Goal: Transaction & Acquisition: Purchase product/service

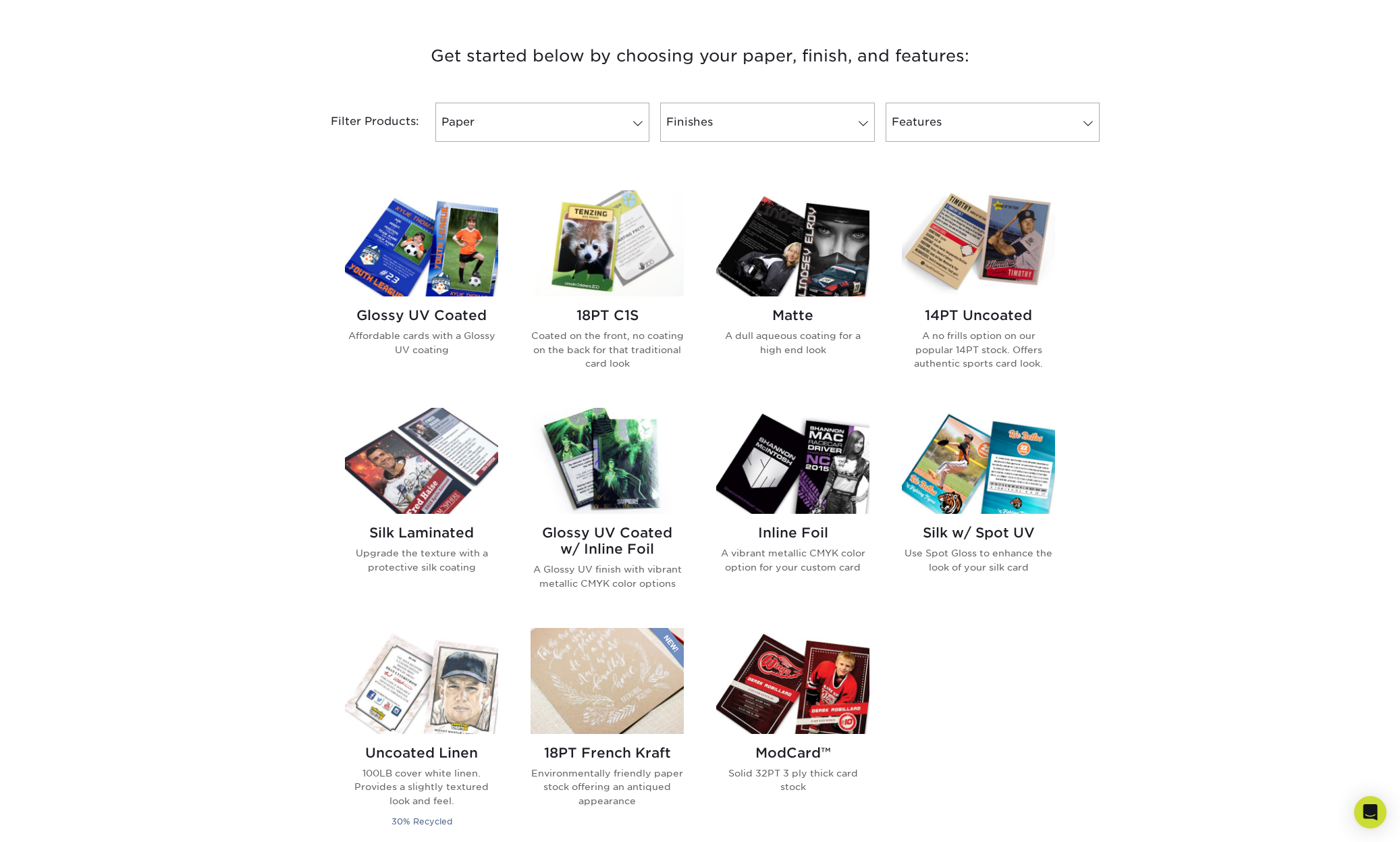
scroll to position [501, 0]
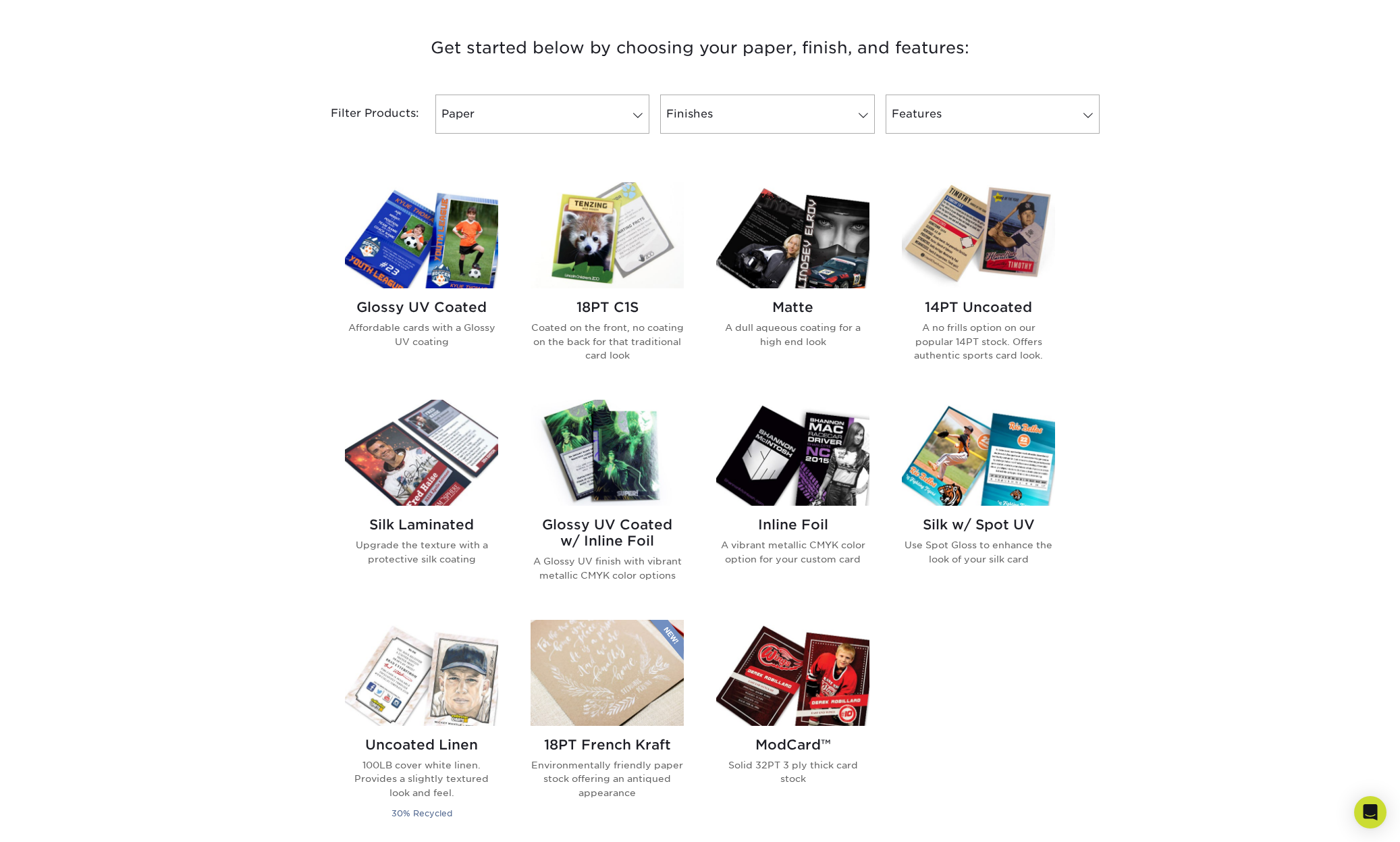
click at [427, 523] on h2 "Silk Laminated" at bounding box center [421, 524] width 153 height 16
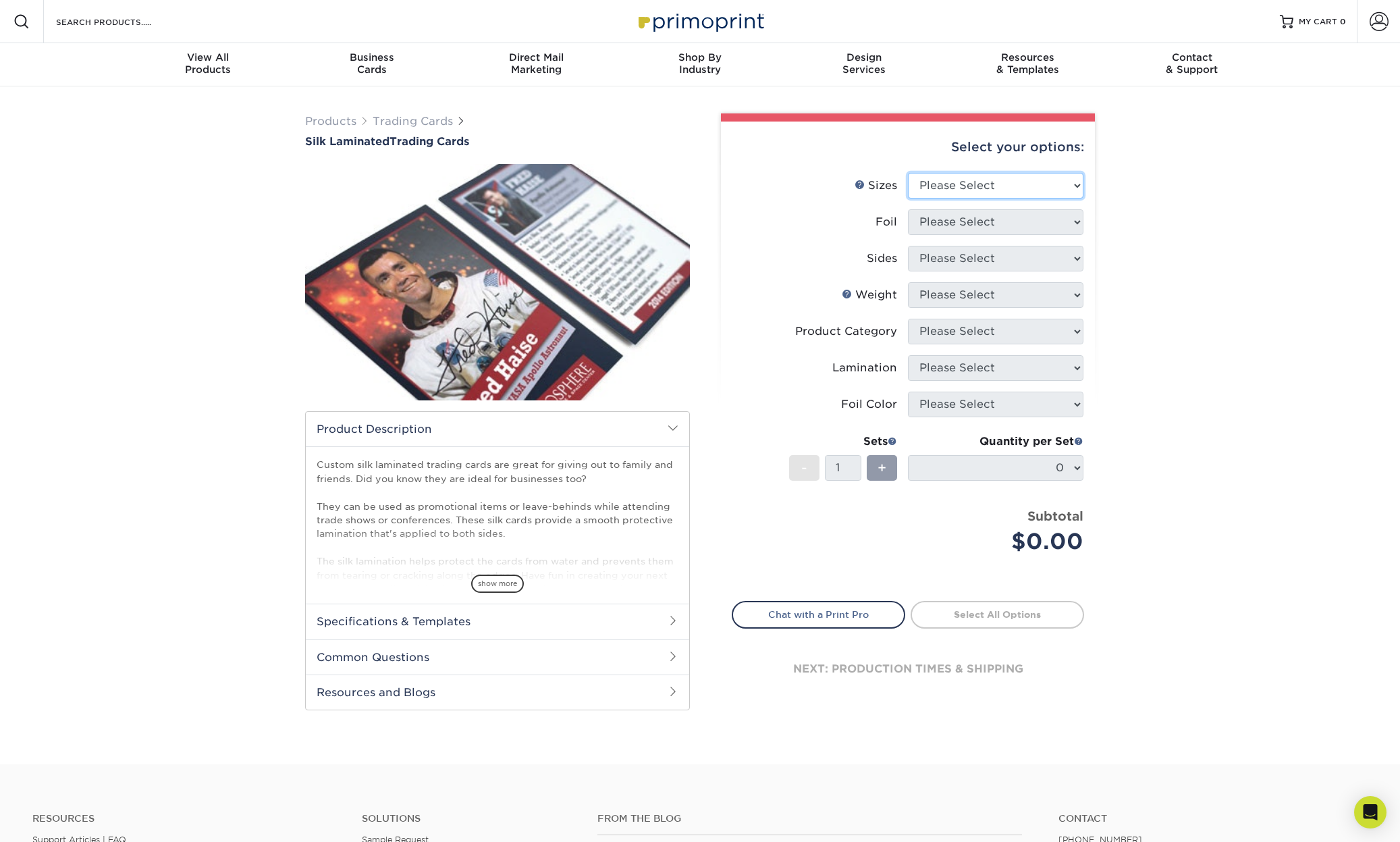
click at [951, 190] on select "Please Select 2.5" x 3.5"" at bounding box center [995, 186] width 175 height 26
select select "2.50x3.50"
click at [964, 213] on select "Please Select No Yes" at bounding box center [995, 222] width 175 height 26
select select "1"
click at [956, 255] on select "Please Select Print Both Sides - Foil Both Sides Print Both Sides - Foil Front …" at bounding box center [995, 259] width 175 height 26
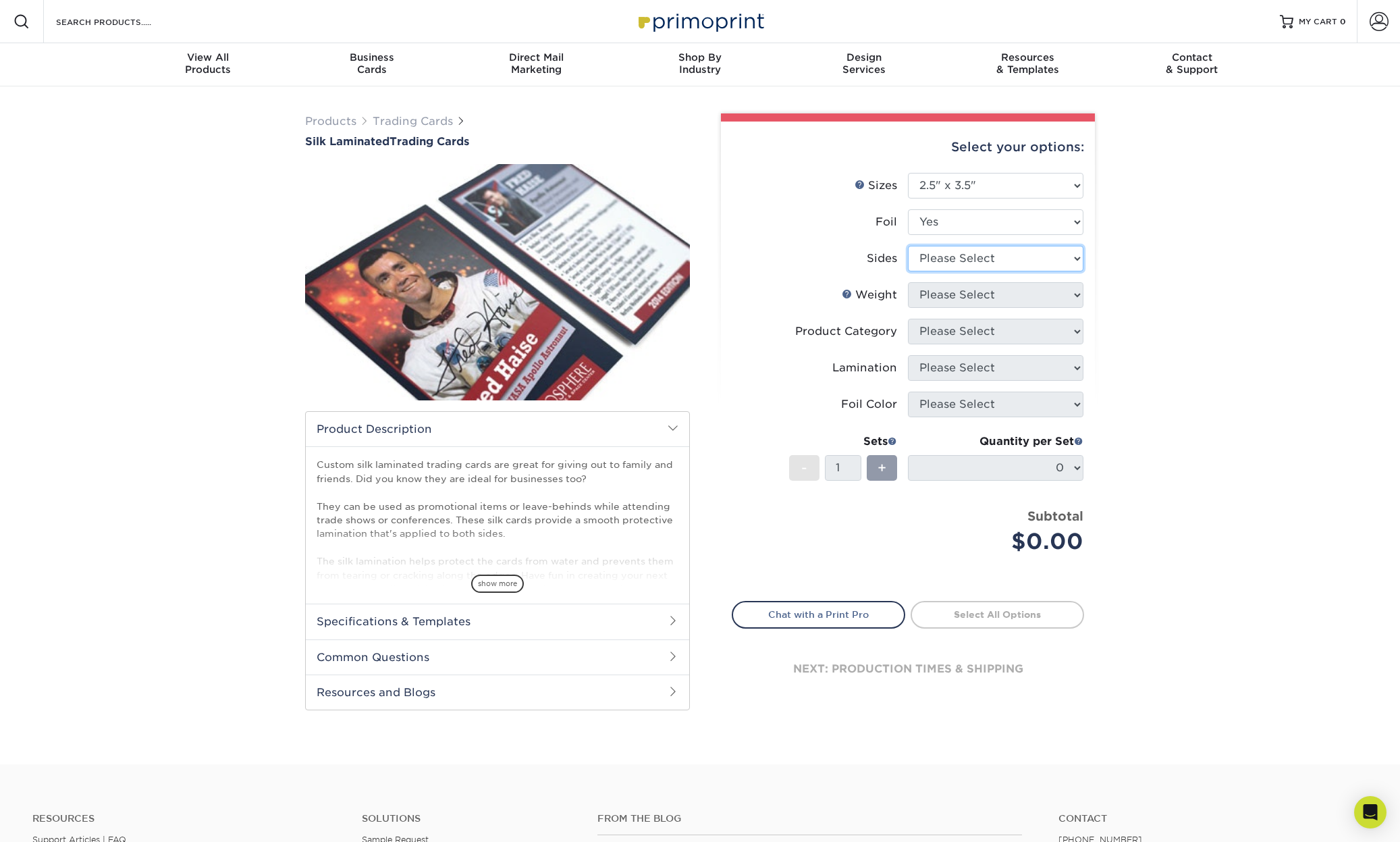
select select "e9e9dfb3-fba1-4d60-972c-fd9ca5904d33"
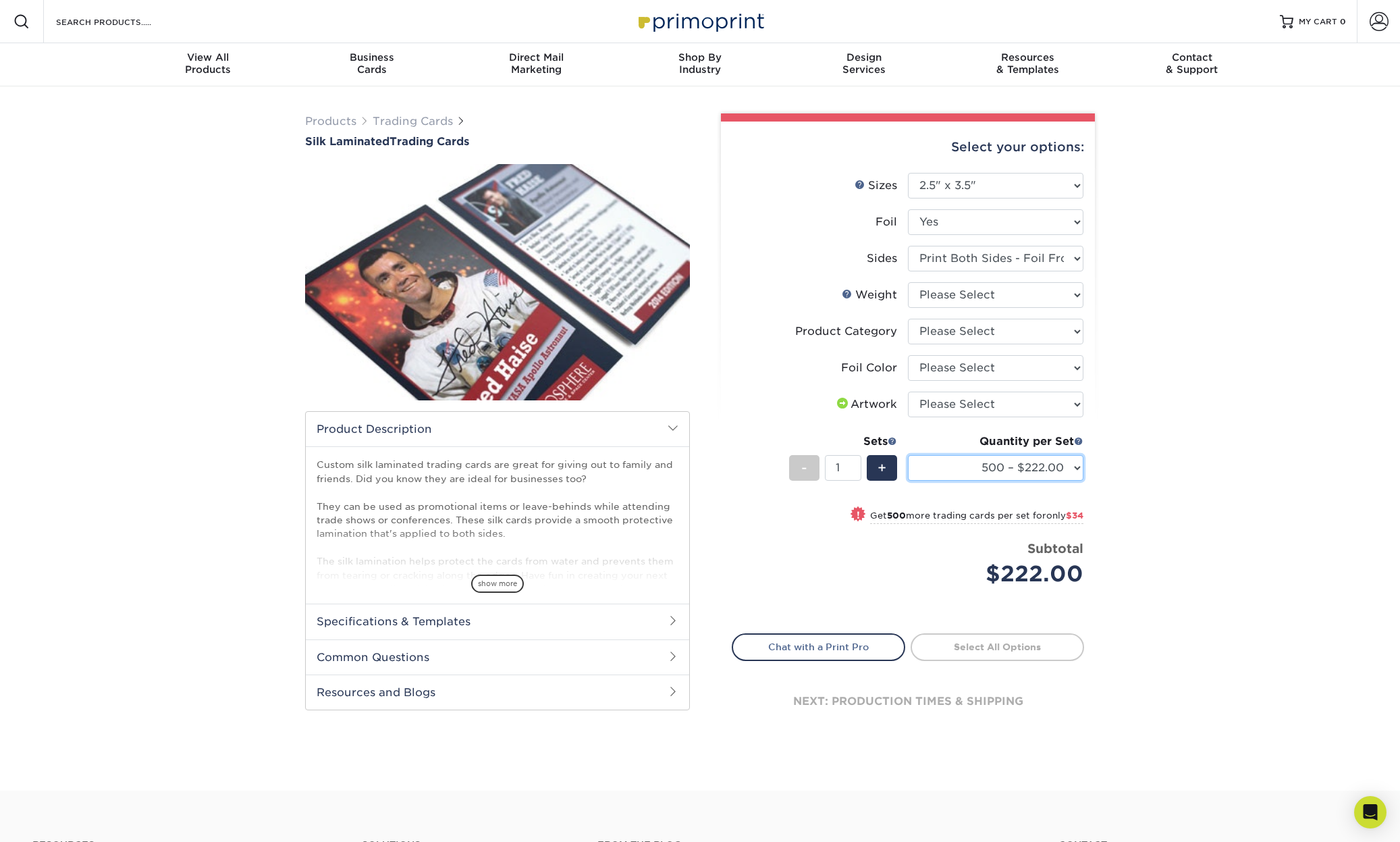
click at [980, 466] on select "500 – $222.00 1000 – $256.00 2500 – $598.00 5000 – $1135.00" at bounding box center [995, 468] width 175 height 26
click at [1022, 260] on select "Please Select Print Both Sides - Foil Both Sides Print Both Sides - Foil Front …" at bounding box center [995, 259] width 175 height 26
click at [988, 222] on select "Please Select No Yes" at bounding box center [995, 222] width 175 height 26
select select "0"
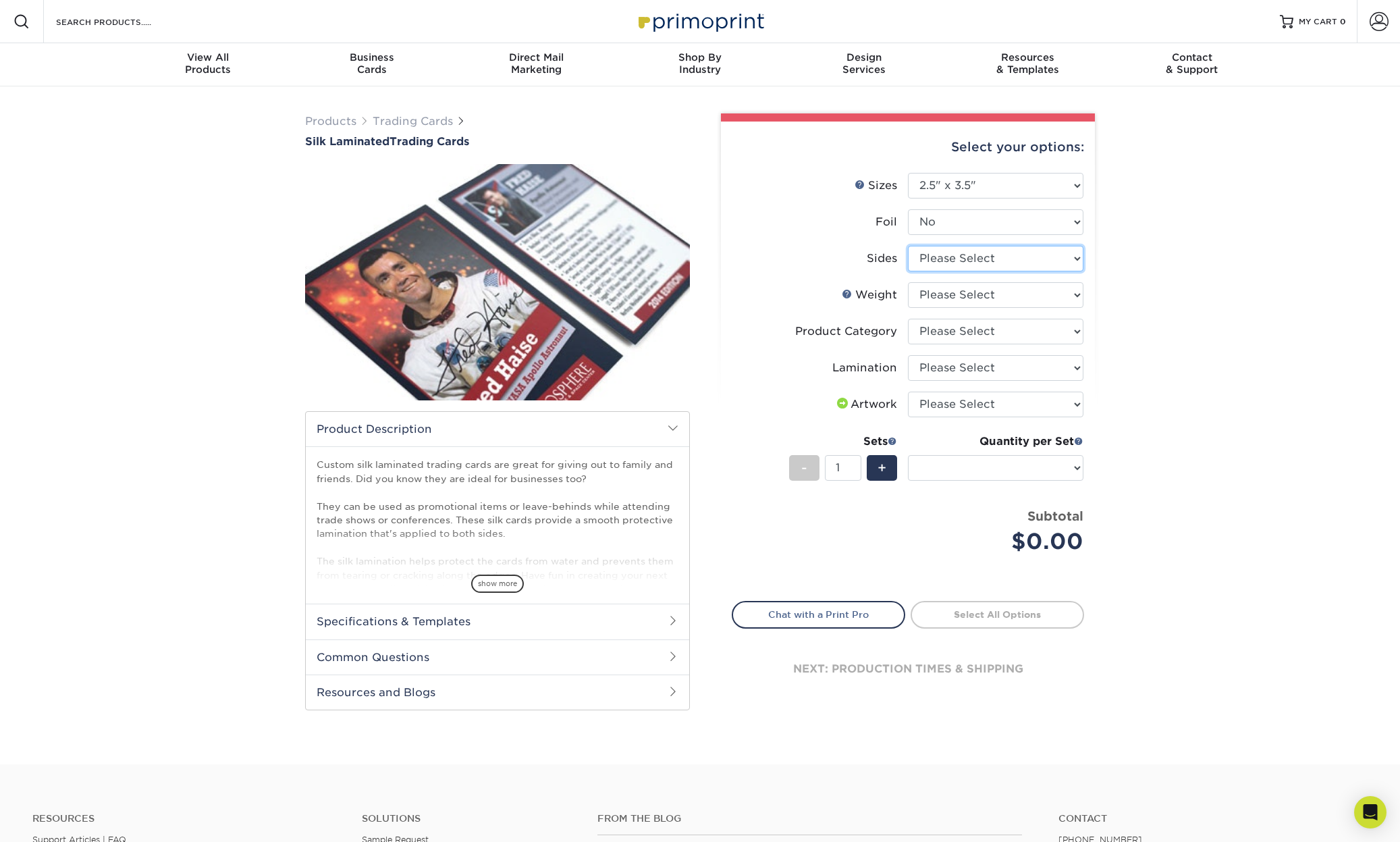
click at [972, 260] on select "Please Select Print Both Sides Print Front Only" at bounding box center [995, 259] width 175 height 26
select select "13abbda7-1d64-4f25-8bb2-c179b224825d"
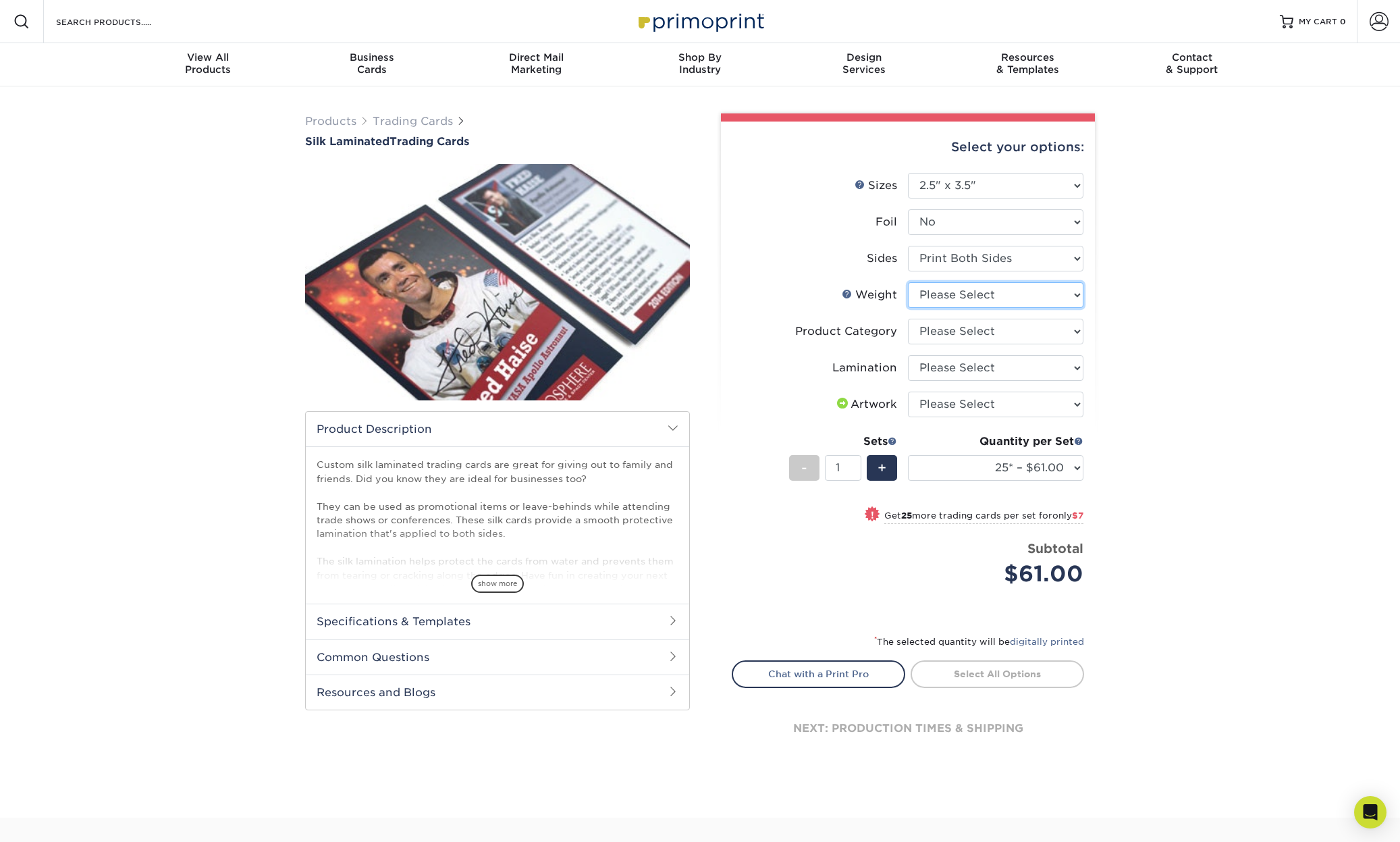
click at [979, 301] on select "Please Select 16PT" at bounding box center [995, 295] width 175 height 26
select select "16PT"
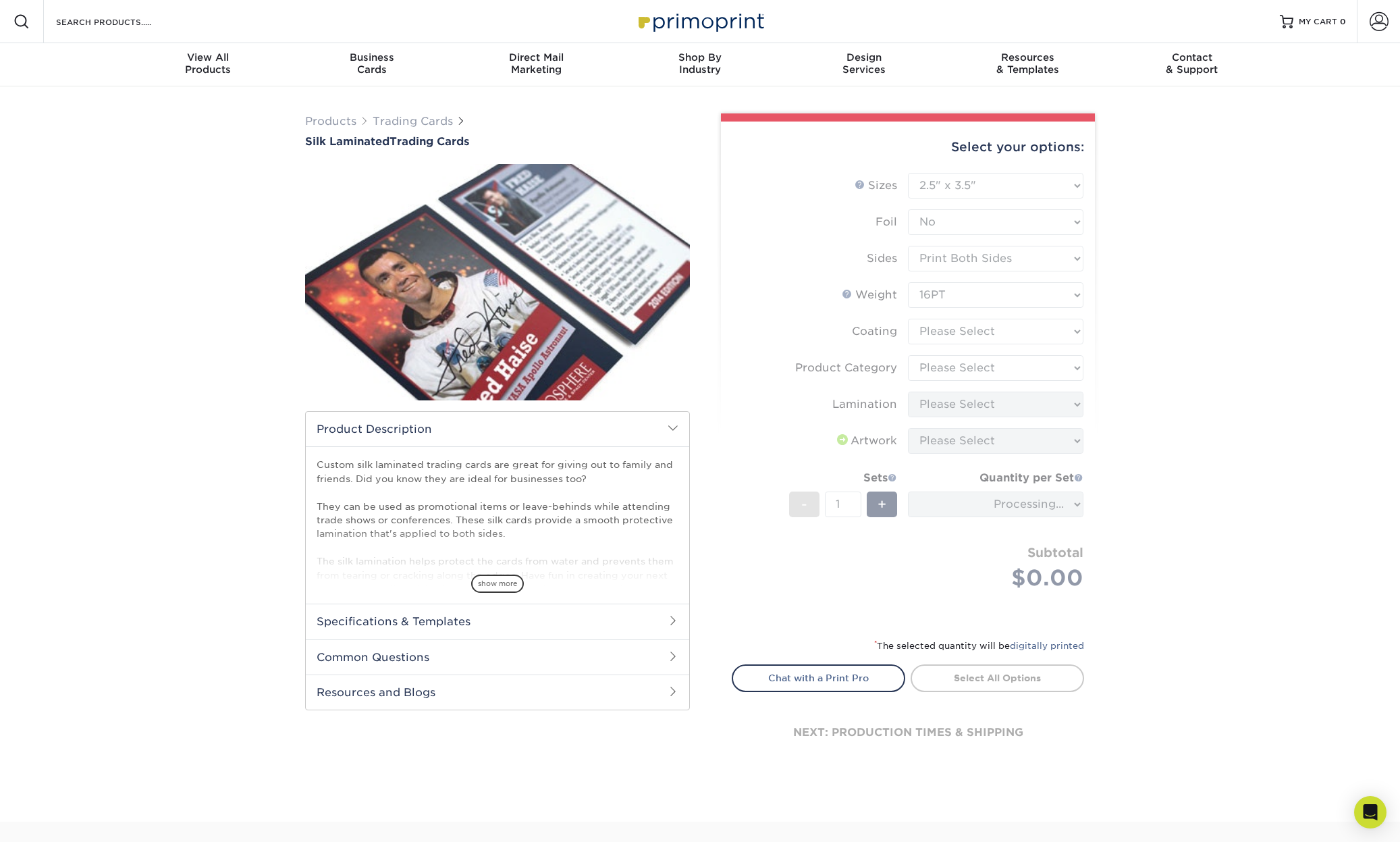
click at [965, 327] on form "Sizes Help Sizes Please Select 2.5" x 3.5" Foil Please Select No Yes -" at bounding box center [907, 398] width 352 height 449
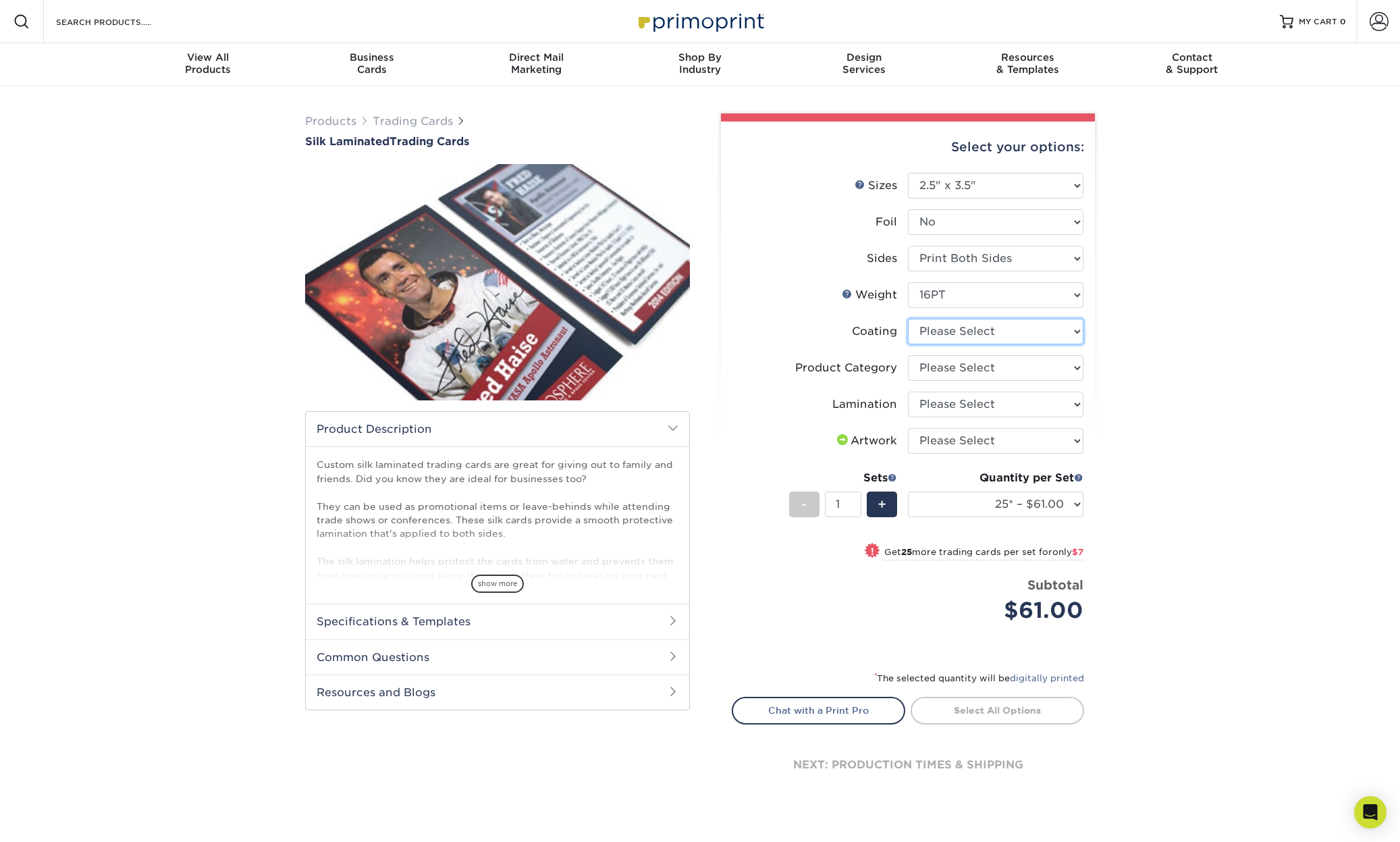
click at [1022, 332] on select at bounding box center [995, 332] width 175 height 26
select select "3e7618de-abca-4bda-9f97-8b9129e913d8"
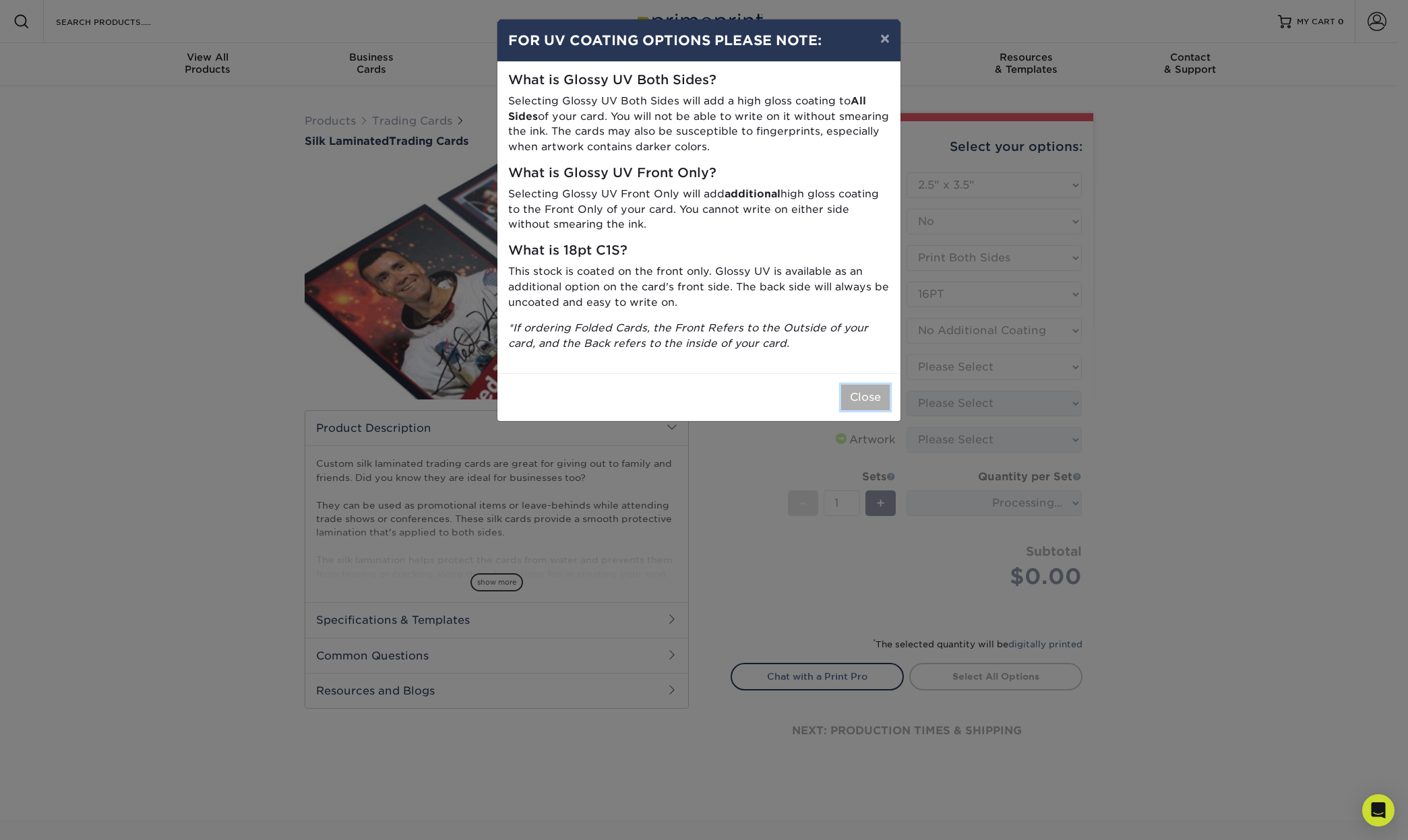
click at [861, 395] on button "Close" at bounding box center [865, 397] width 48 height 26
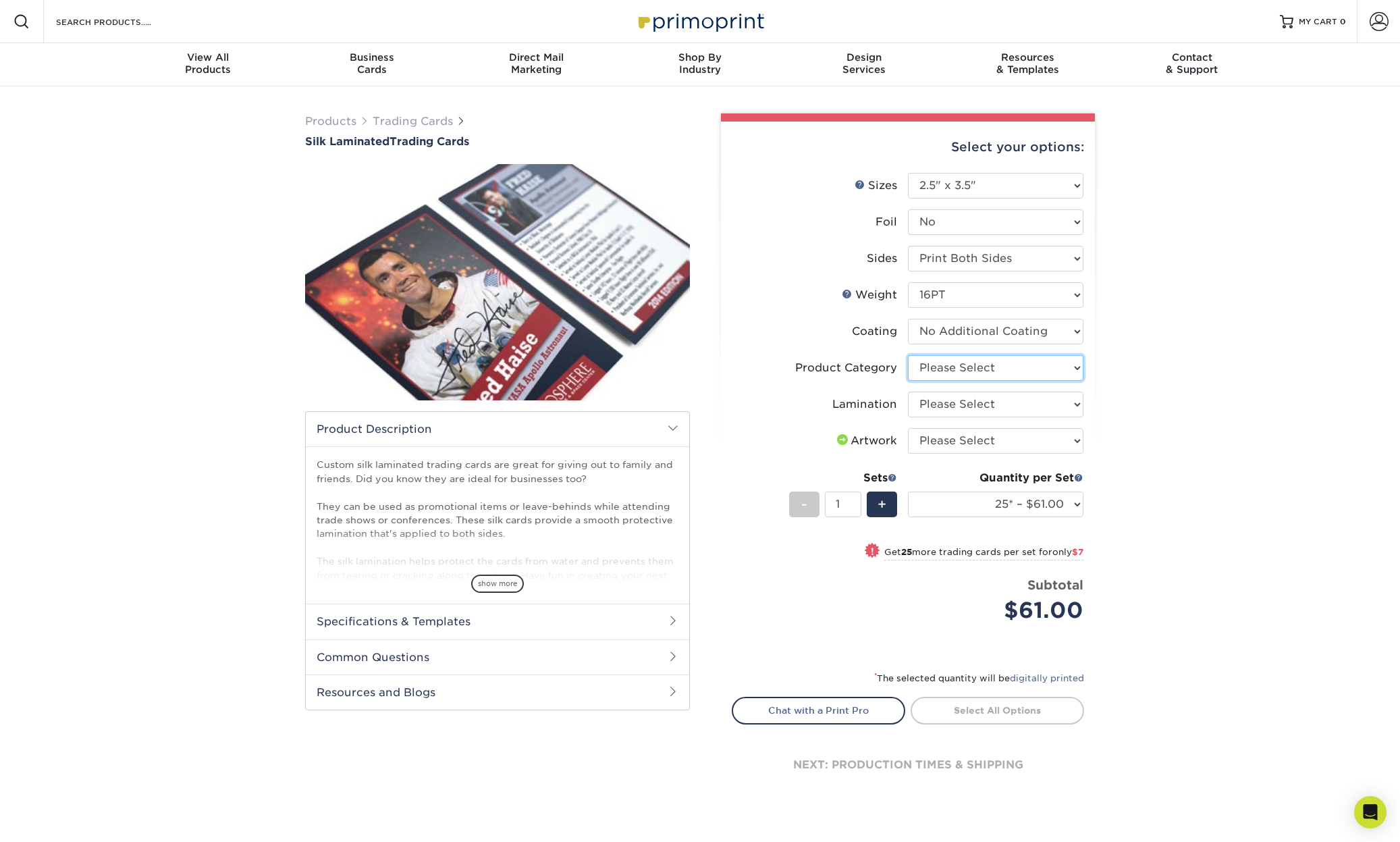
click at [997, 376] on select "Please Select Trading Cards" at bounding box center [995, 368] width 175 height 26
select select "c2f9bce9-36c2-409d-b101-c29d9d031e18"
click at [955, 409] on select "Please Select Silk" at bounding box center [995, 405] width 175 height 26
click at [1001, 439] on select "Please Select I will upload files I need a design - $100" at bounding box center [995, 441] width 175 height 26
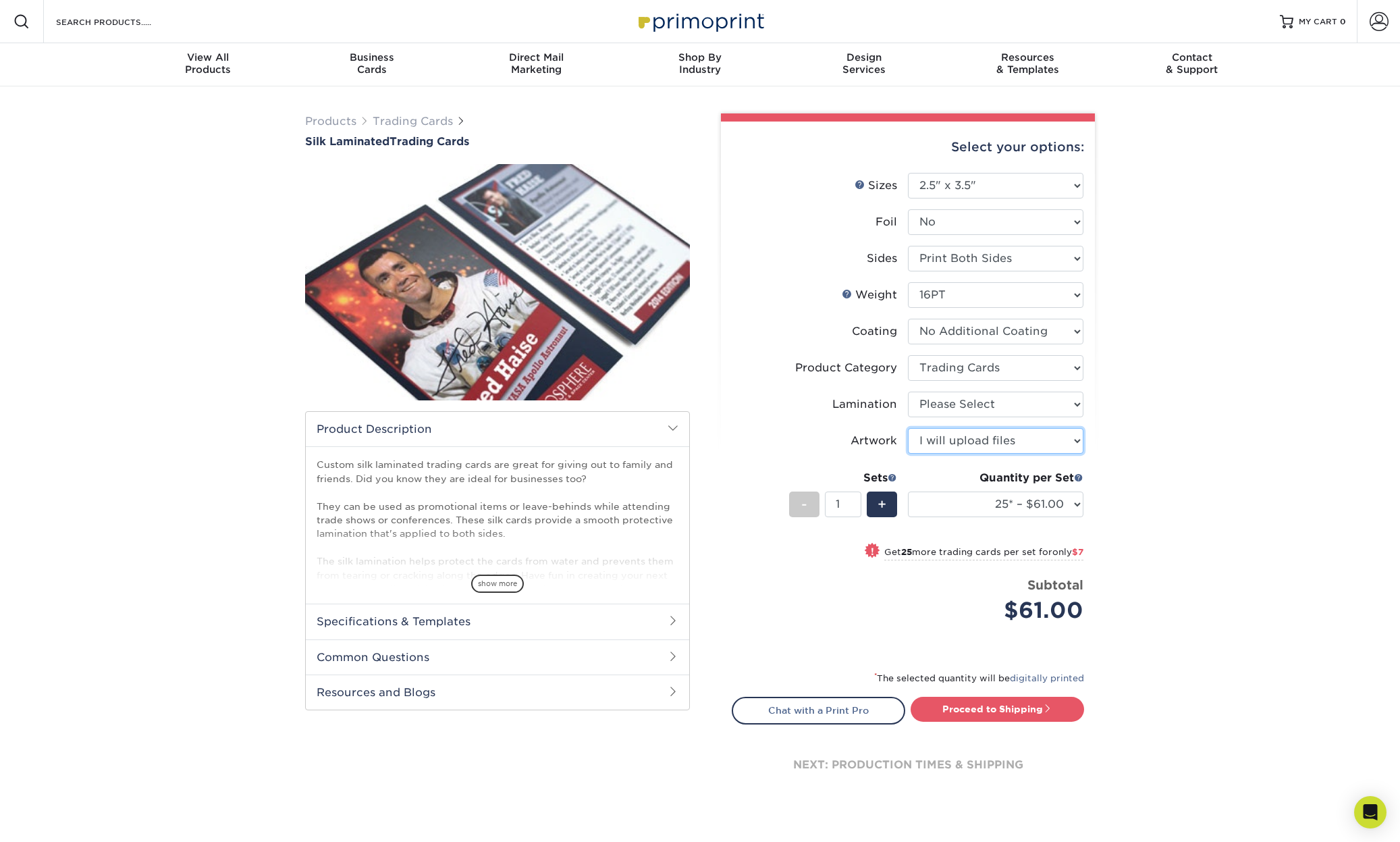
click at [1040, 440] on select "Please Select I will upload files I need a design - $100" at bounding box center [995, 441] width 175 height 26
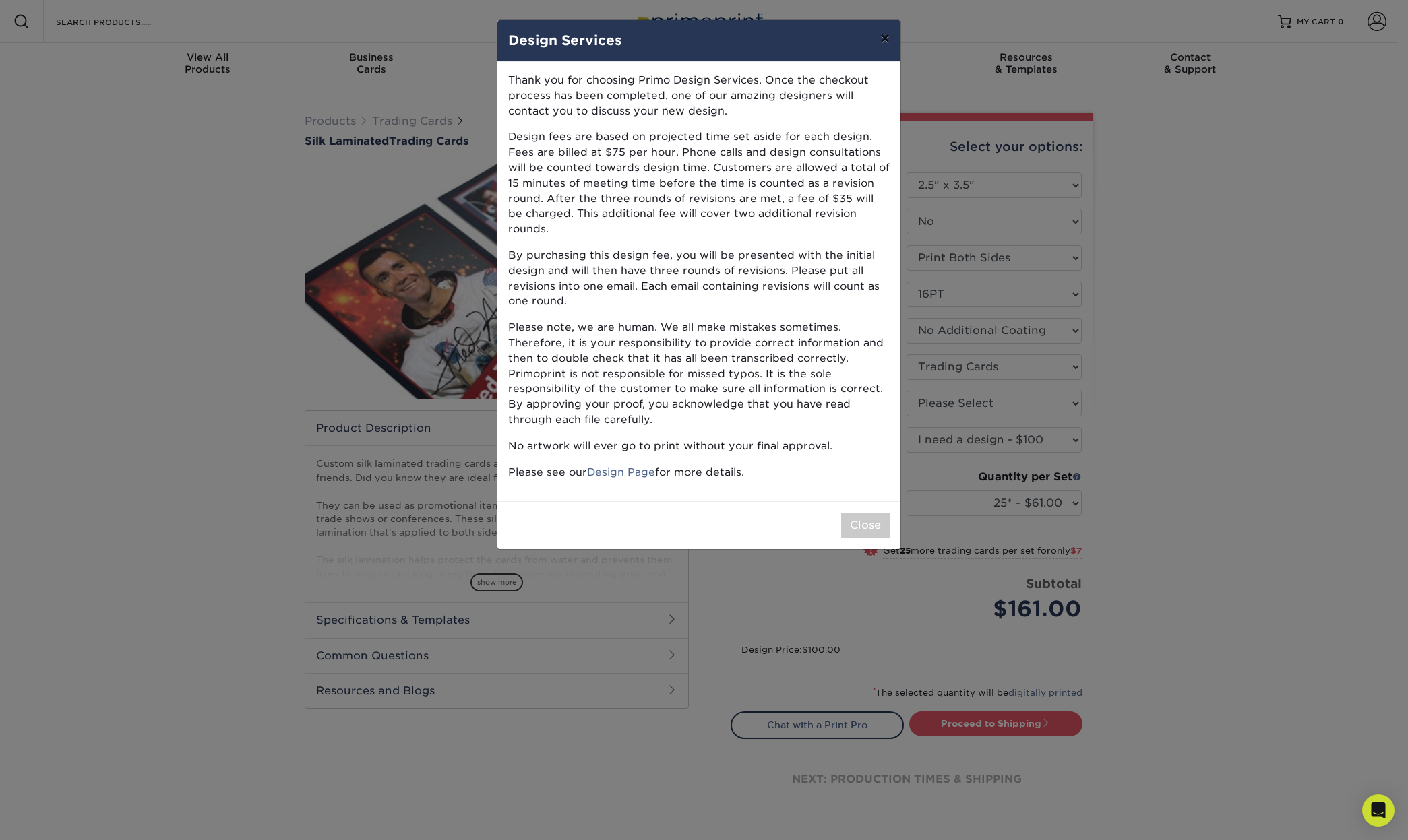
click at [885, 39] on button "×" at bounding box center [885, 38] width 31 height 38
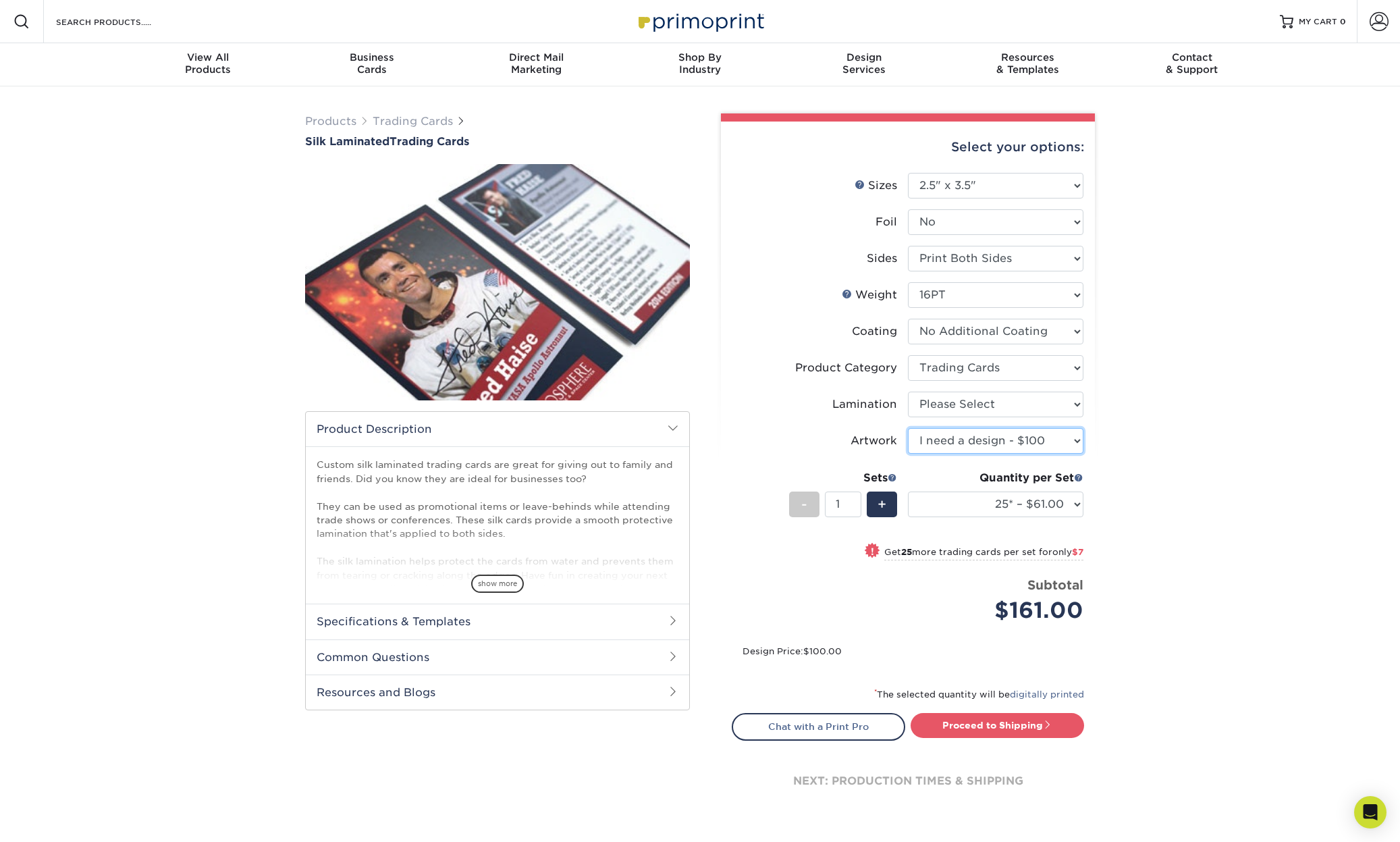
click at [1022, 444] on select "Please Select I will upload files I need a design - $100" at bounding box center [995, 441] width 175 height 26
select select "upload"
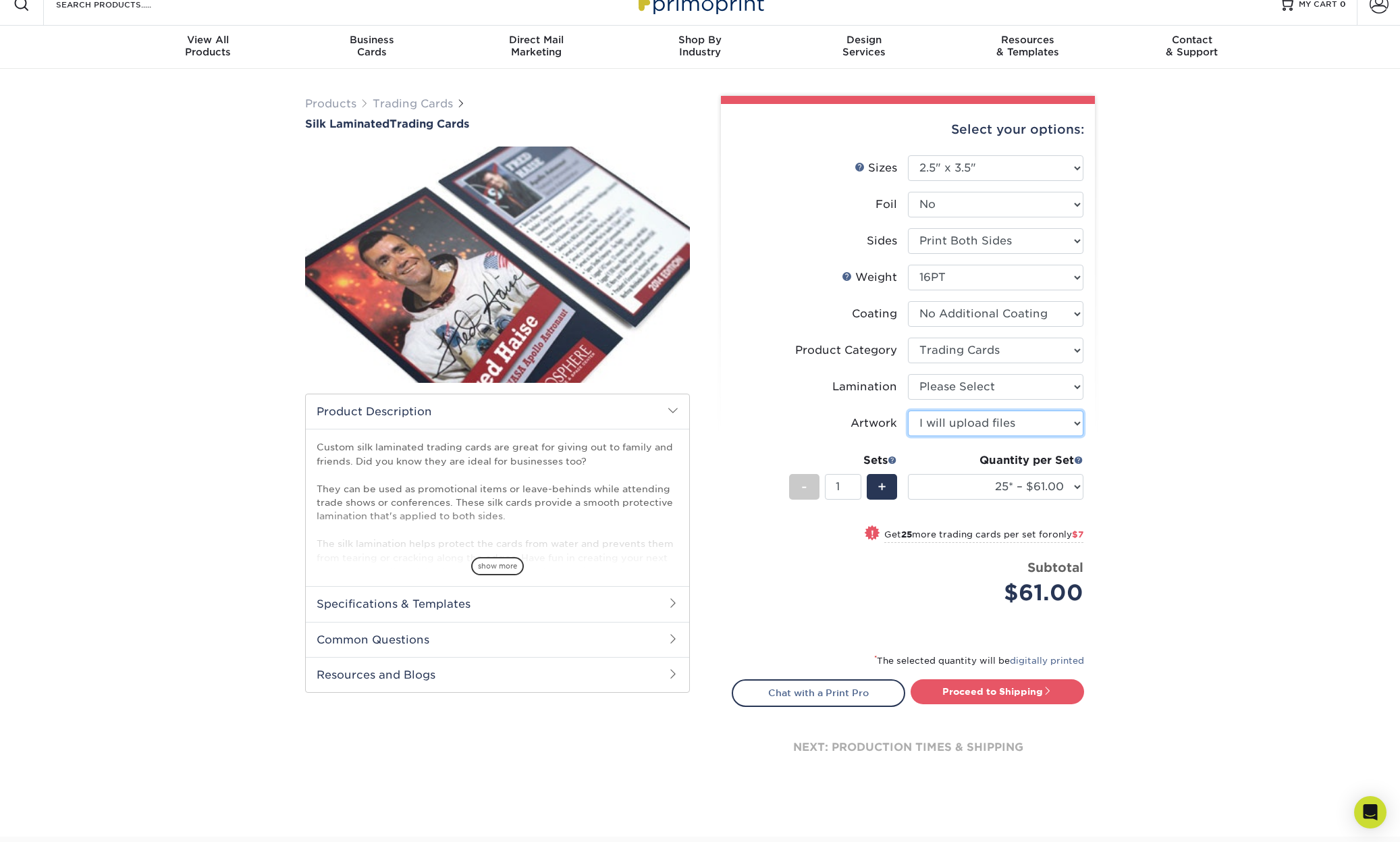
scroll to position [27, 0]
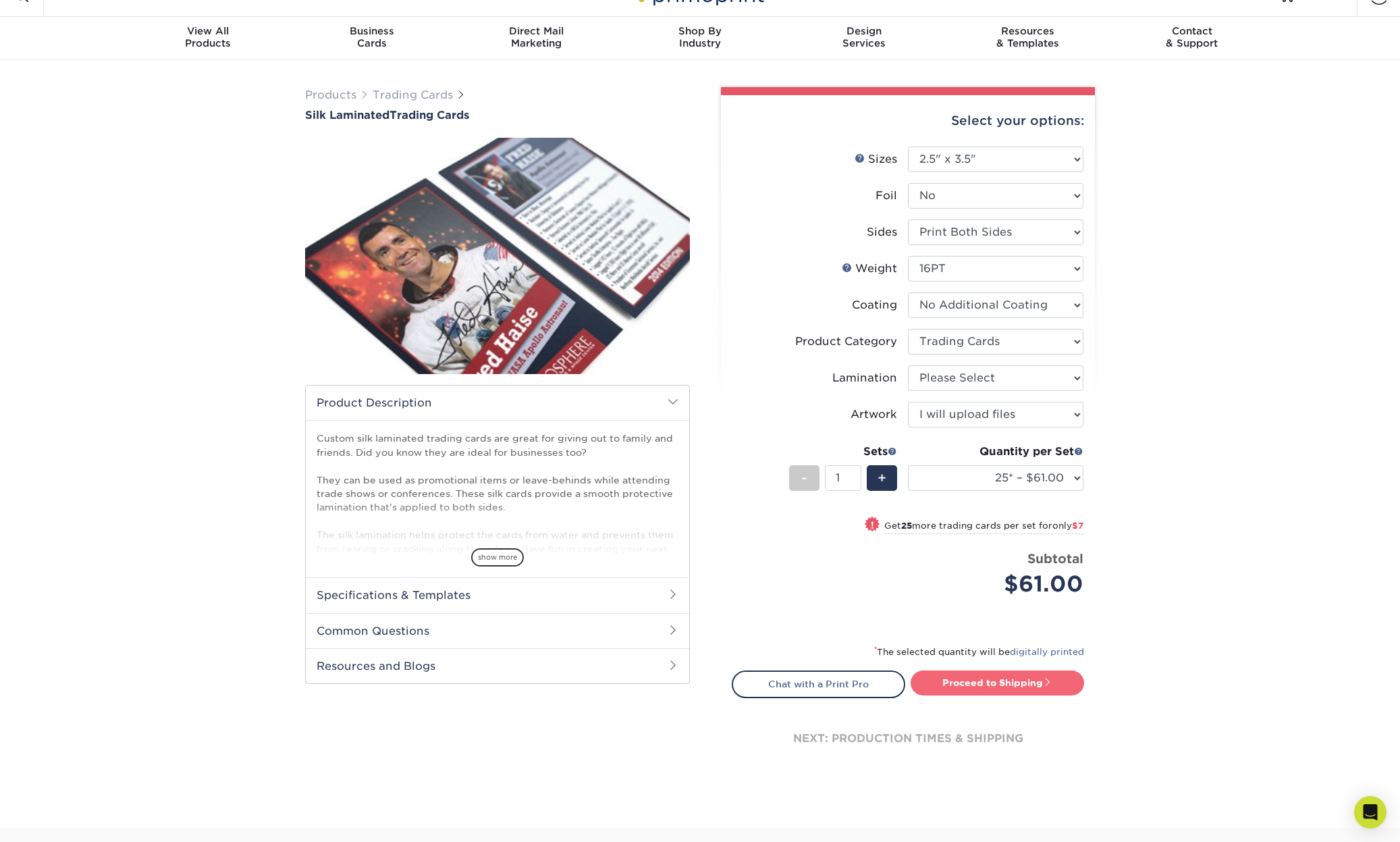
click at [977, 681] on link "Proceed to Shipping" at bounding box center [997, 682] width 174 height 25
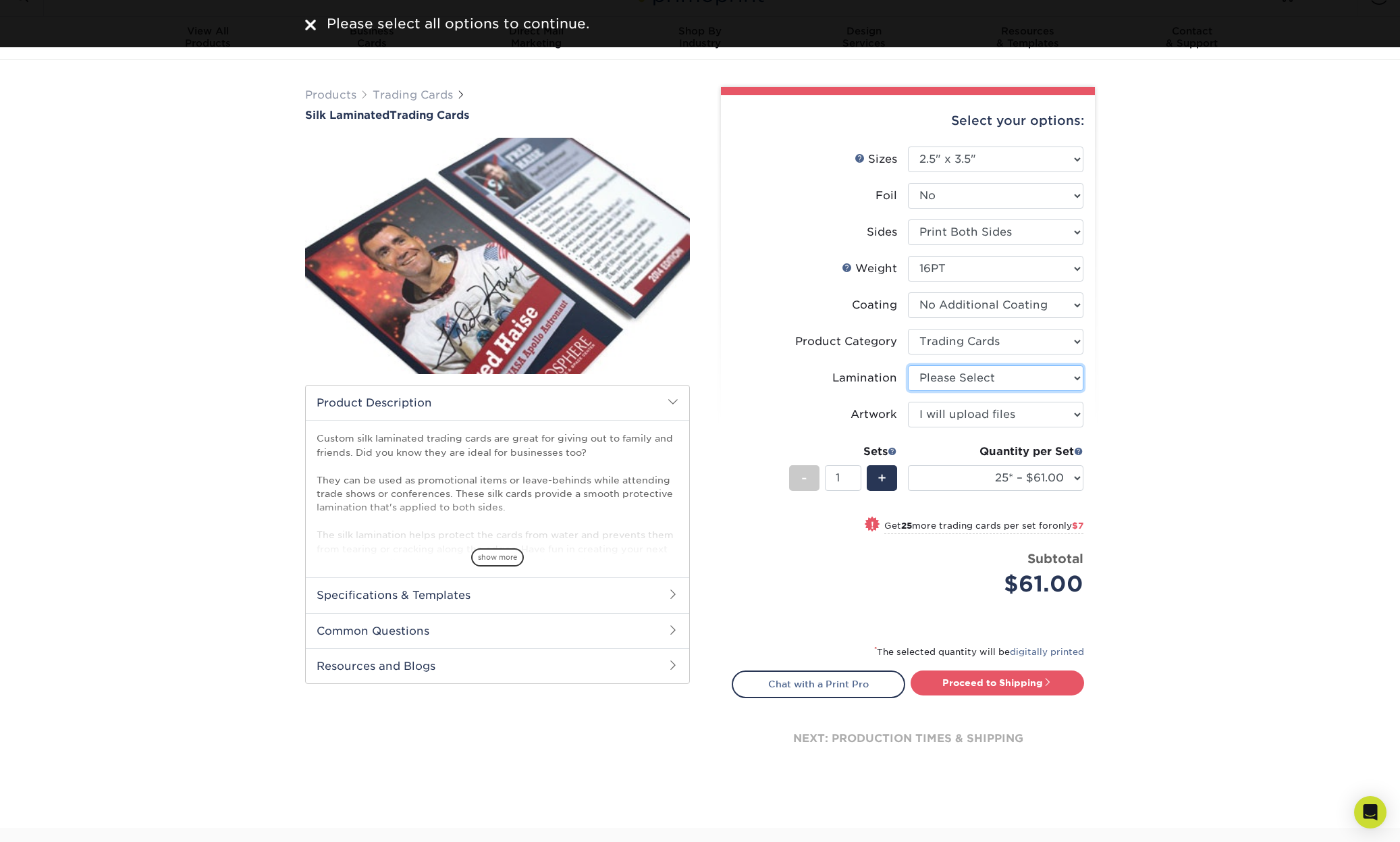
click at [961, 376] on select "Please Select Silk" at bounding box center [995, 378] width 175 height 26
select select "ccacb42f-45f7-42d3-bbd3-7c8421cf37f0"
click at [991, 684] on link "Proceed to Shipping" at bounding box center [997, 682] width 174 height 25
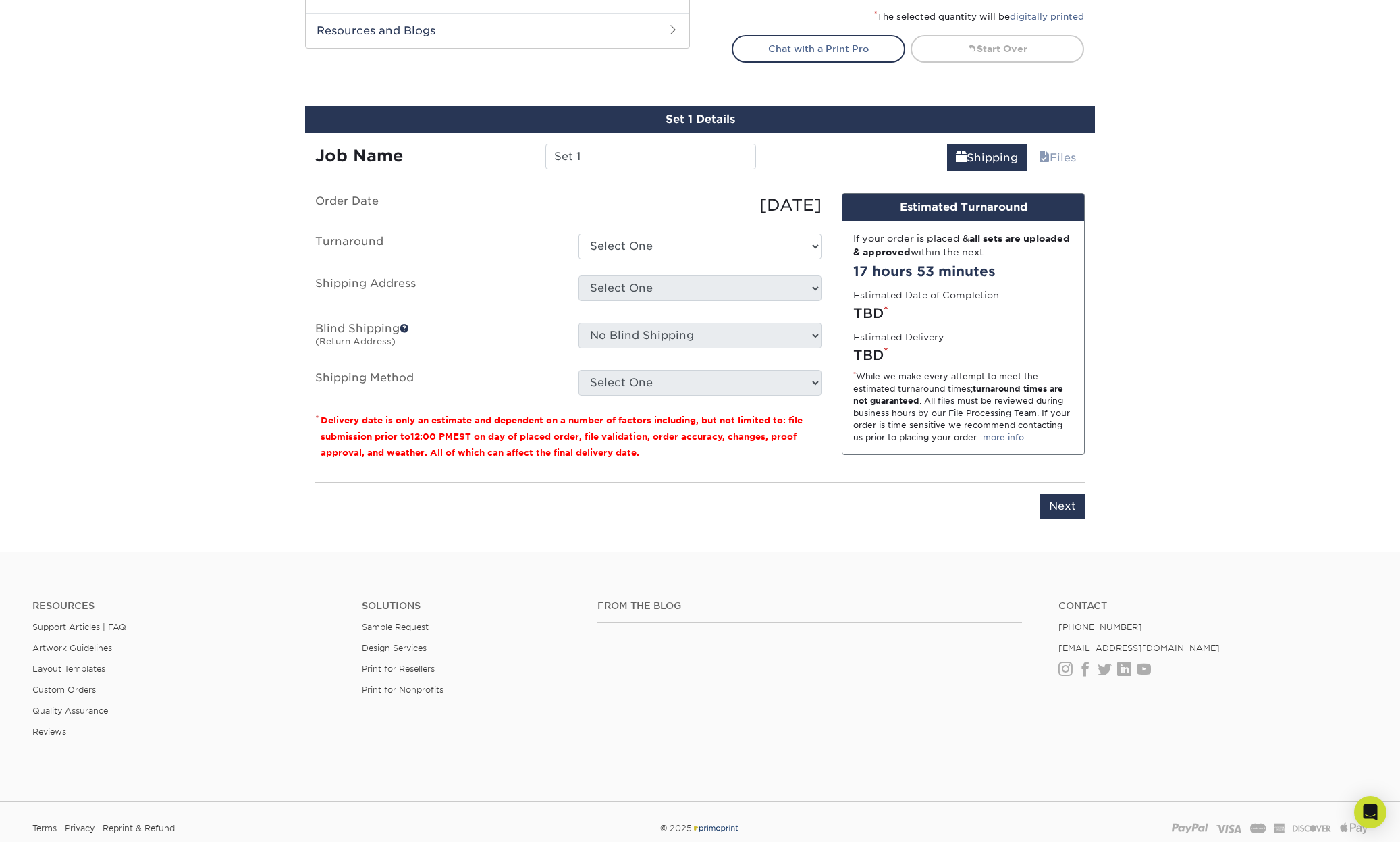
scroll to position [586, 0]
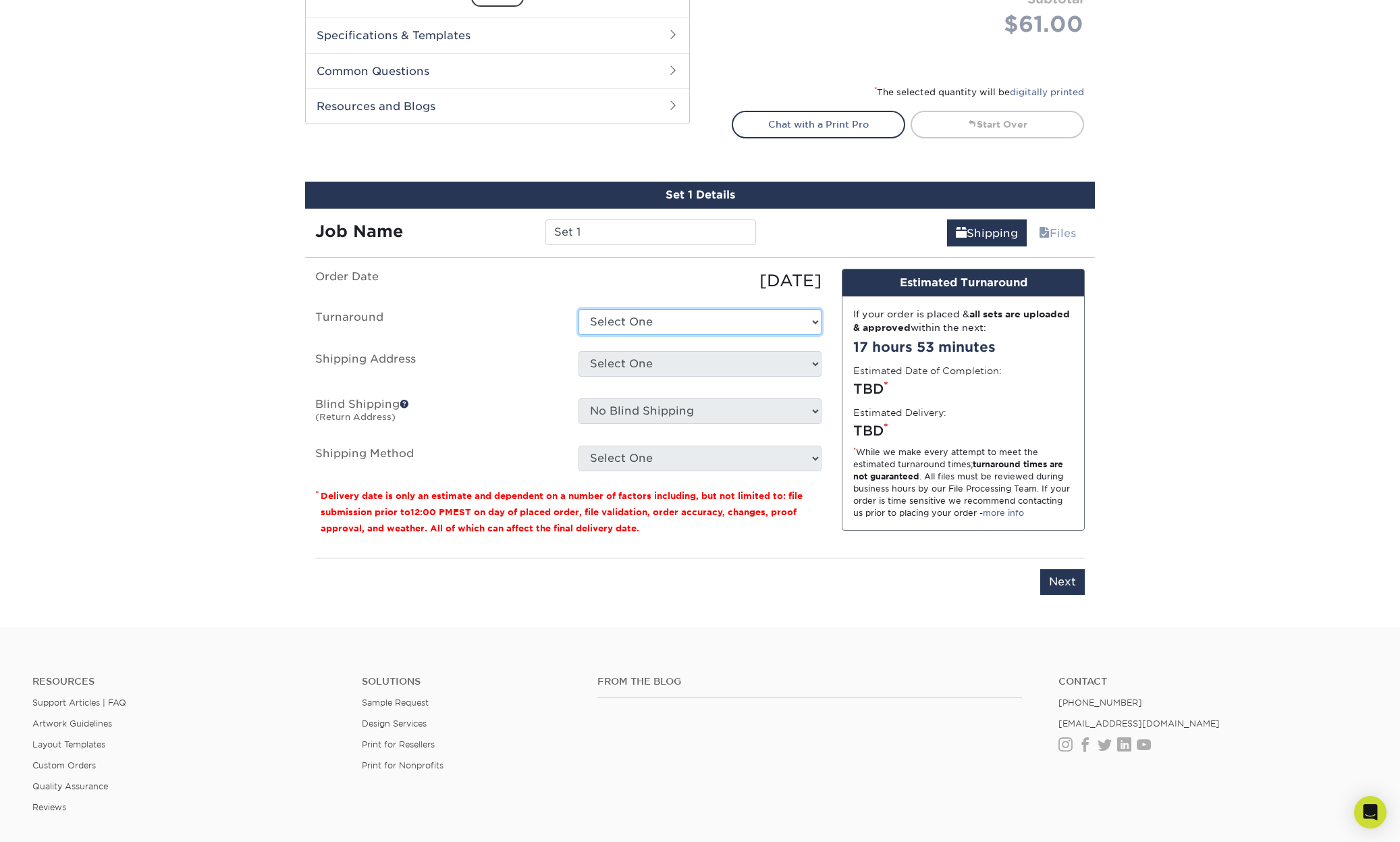
click at [631, 313] on select "Select One 2-4 Business Days 2 Day Next Business Day" at bounding box center [699, 322] width 243 height 26
click at [630, 318] on select "Select One 2-4 Business Days 2 Day Next Business Day" at bounding box center [699, 322] width 243 height 26
select select "c807955e-635c-4042-aa19-e69bb56d90bb"
click at [634, 367] on select "Select One + Add New Address - Login" at bounding box center [699, 364] width 243 height 26
select select "newaddress"
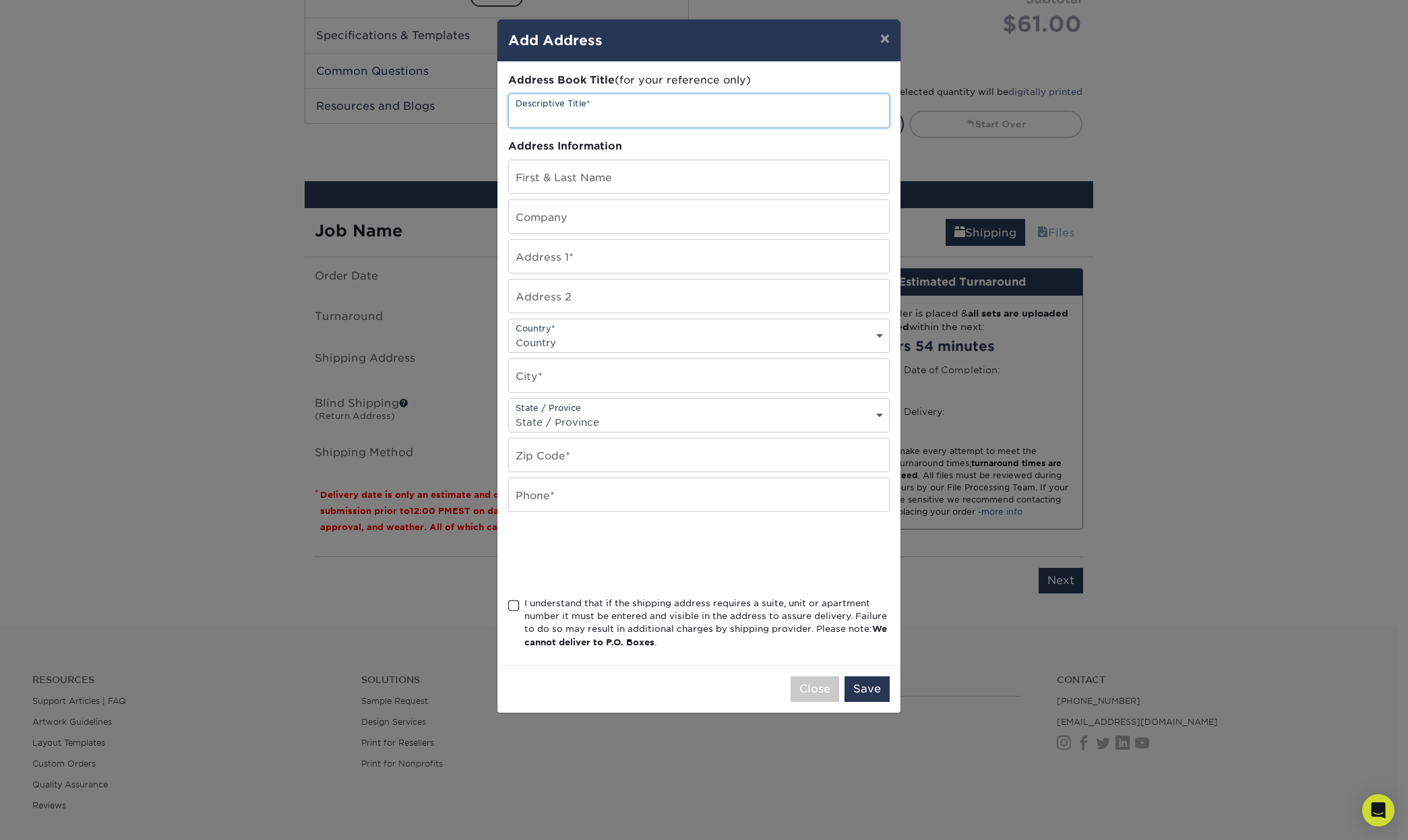
click at [594, 108] on input "text" at bounding box center [698, 111] width 380 height 33
type input "richard"
type input "Richard Wilson"
type input "16503 Manassas St"
drag, startPoint x: 618, startPoint y: 329, endPoint x: 621, endPoint y: 320, distance: 9.5
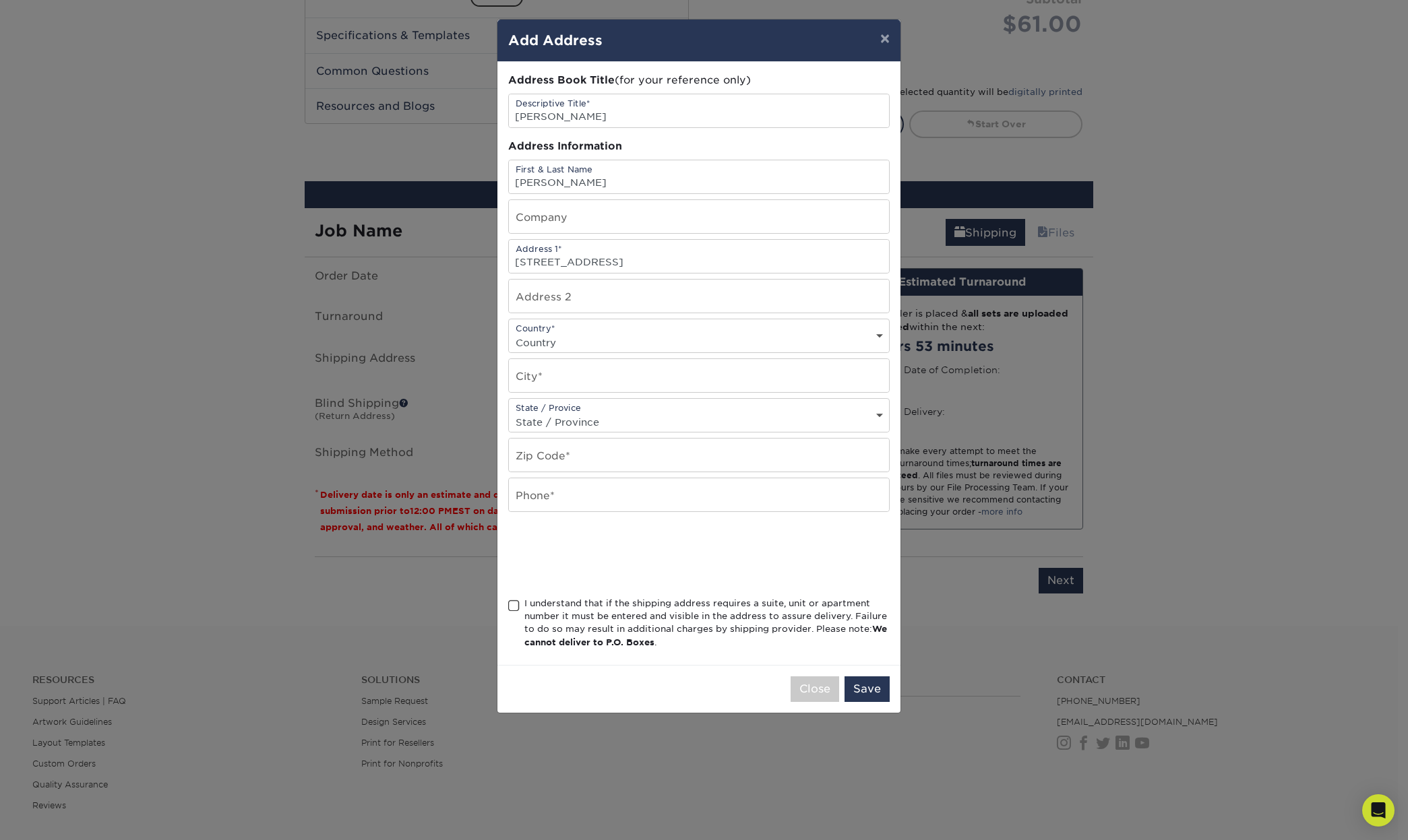
click at [621, 320] on div "Country* Country United States Canada ----------------------------- Afghanistan…" at bounding box center [698, 336] width 381 height 34
click at [611, 341] on select "Country United States Canada ----------------------------- Afghanistan Albania …" at bounding box center [698, 343] width 380 height 20
select select "US"
click at [589, 378] on input "text" at bounding box center [698, 375] width 380 height 33
type input "san diego"
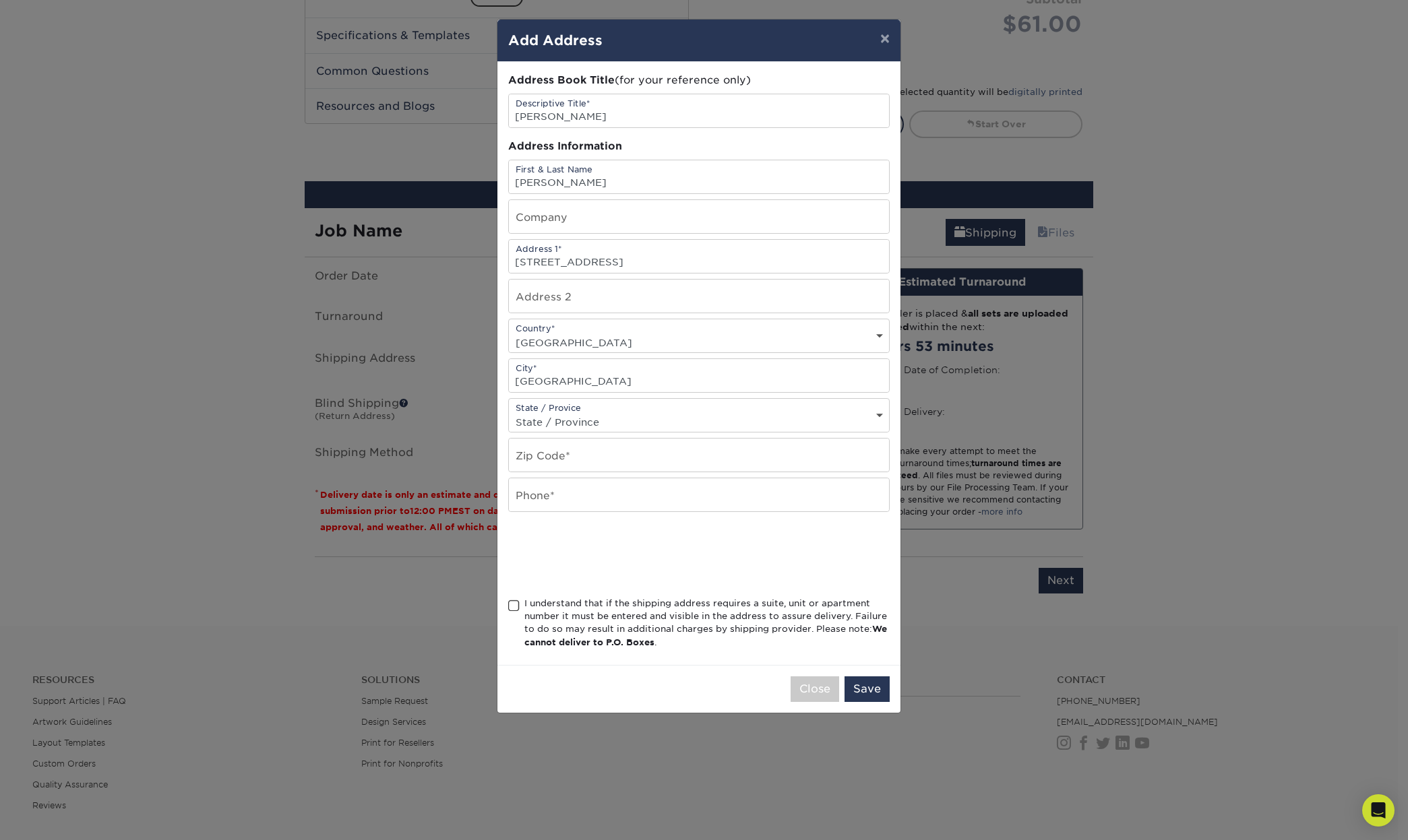
click at [593, 418] on select "State / Province Alabama Alaska Arizona Arkansas California Colorado Connecticu…" at bounding box center [698, 422] width 380 height 20
select select "CA"
click at [576, 457] on input "text" at bounding box center [698, 455] width 380 height 33
type input "92127"
click at [595, 495] on input "text" at bounding box center [698, 494] width 380 height 33
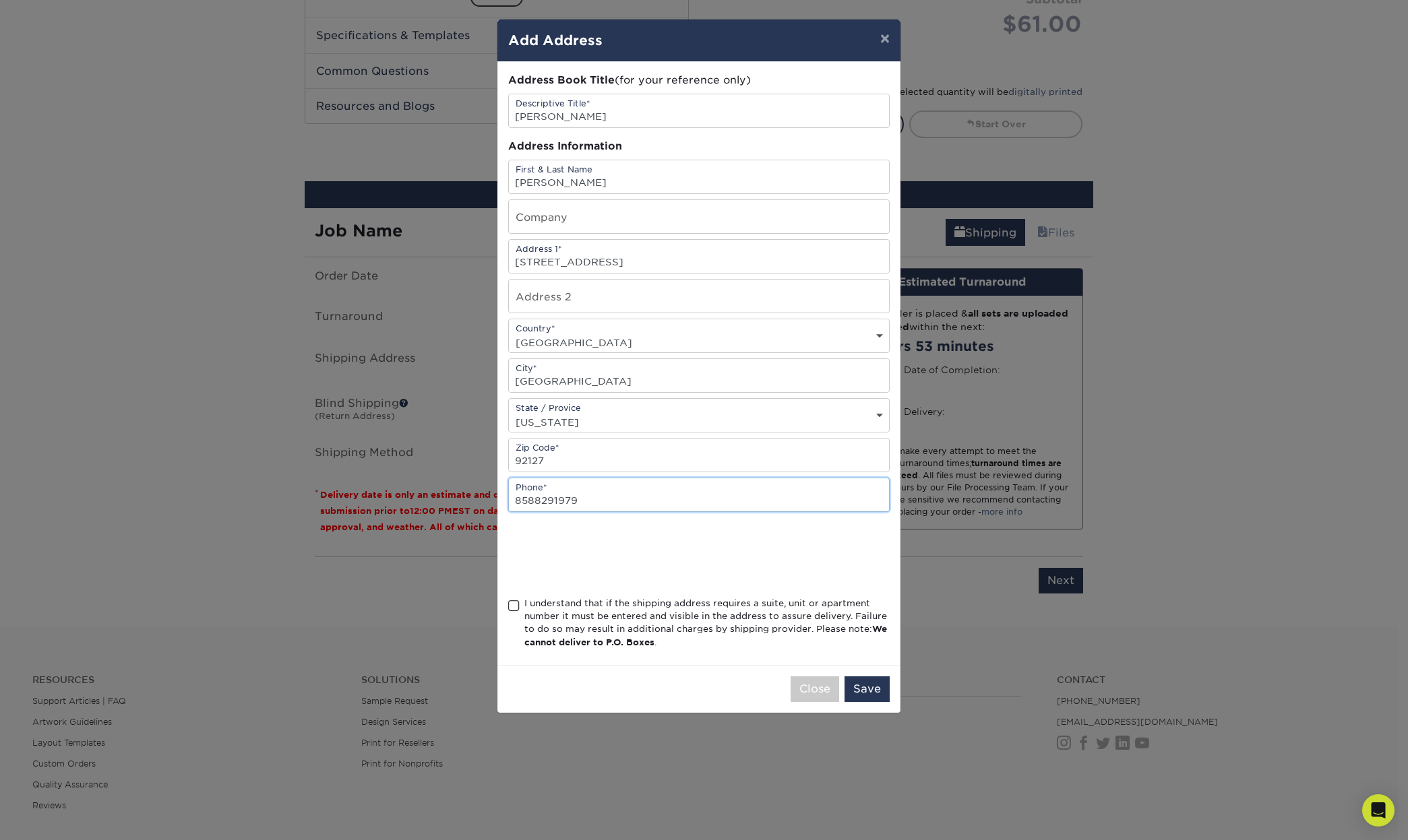
type input "8588291979"
click at [512, 599] on span at bounding box center [514, 606] width 11 height 13
click at [0, 0] on input "I understand that if the shipping address requires a suite, unit or apartment n…" at bounding box center [0, 0] width 0 height 0
click at [872, 687] on button "Save" at bounding box center [867, 689] width 45 height 26
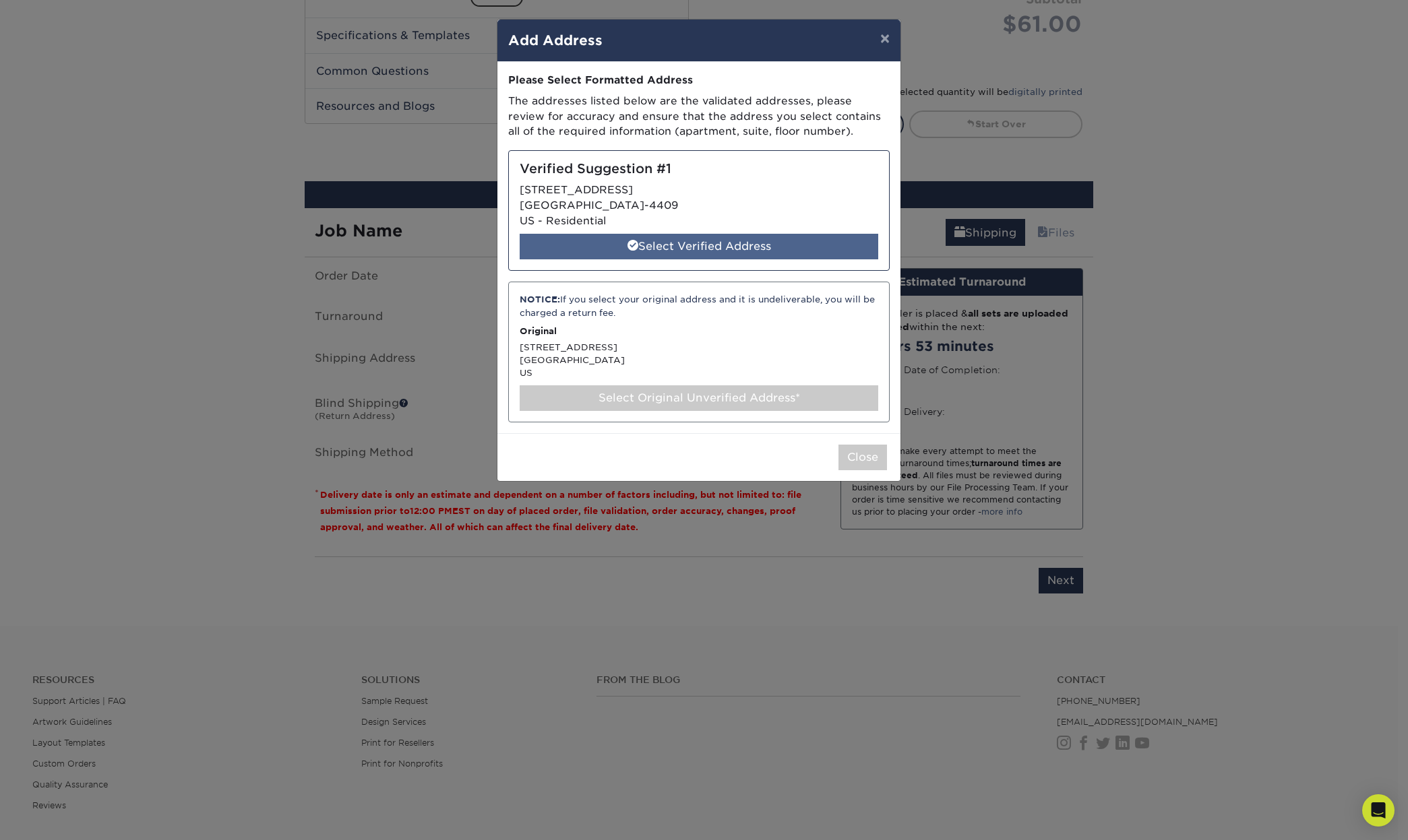
click at [687, 248] on div "Select Verified Address" at bounding box center [699, 246] width 358 height 26
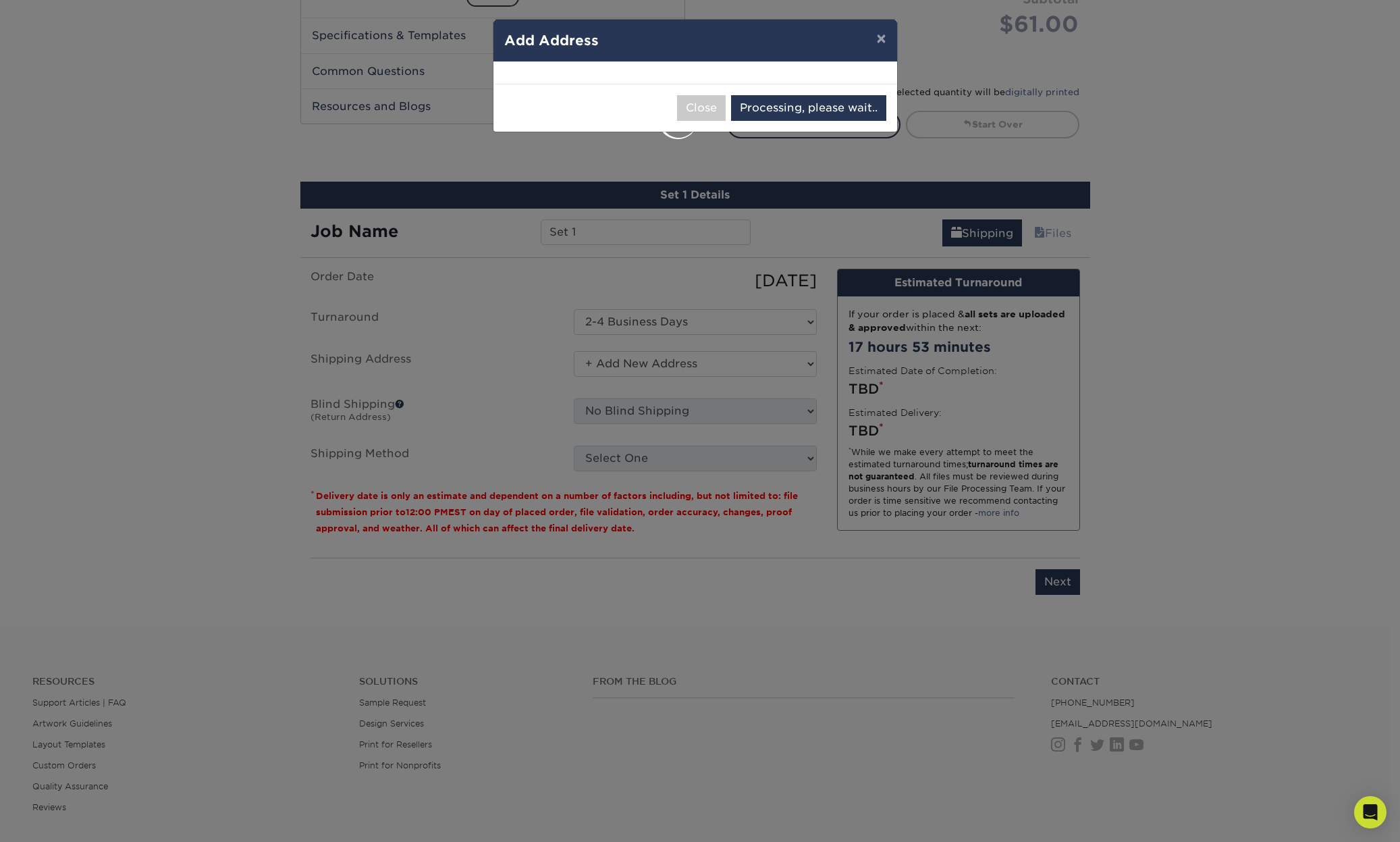
select select "285797"
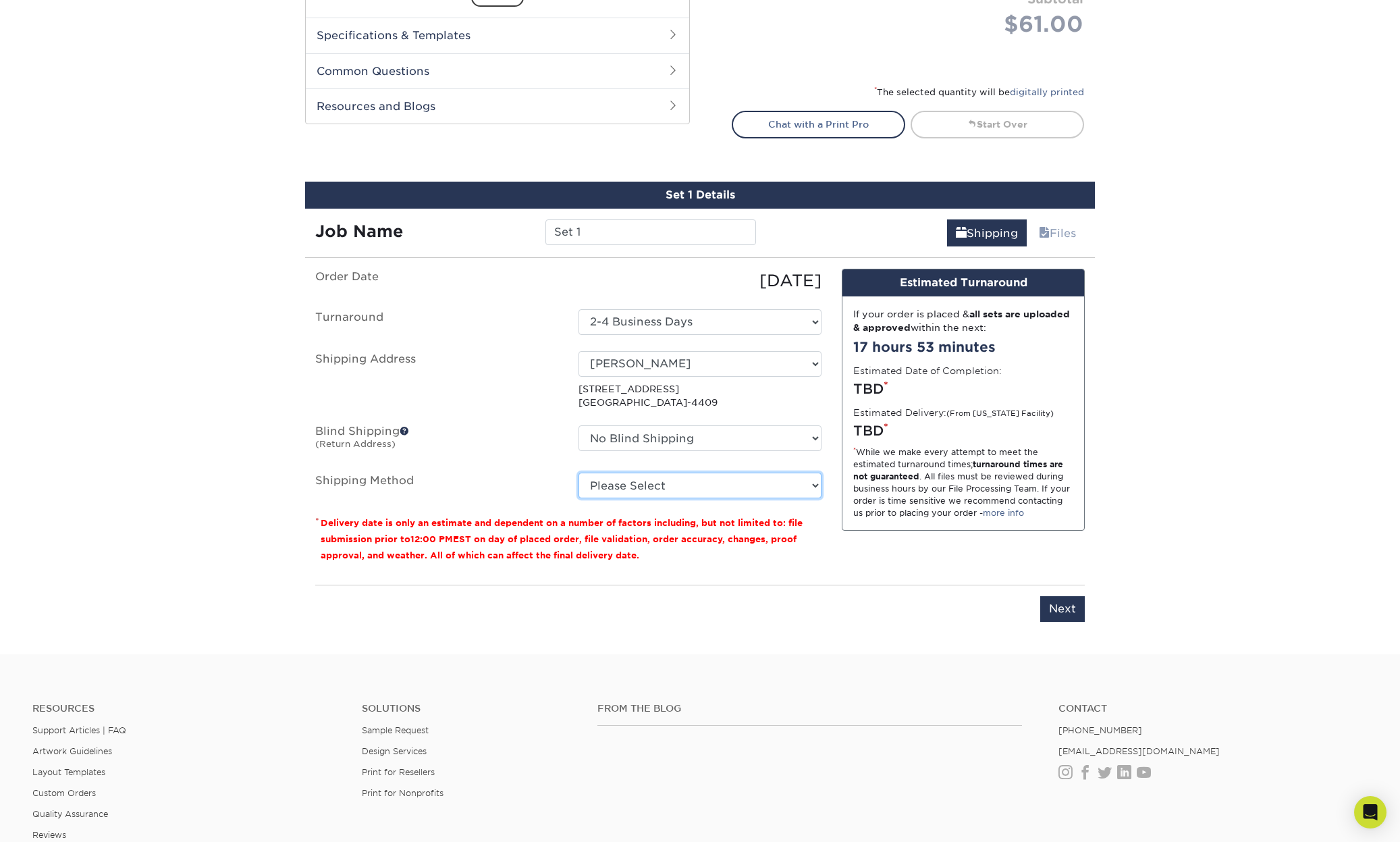
click at [696, 485] on select "Please Select 3 Day Shipping Service (+$16.68) Ground Shipping (+$16.92) 2 Day …" at bounding box center [699, 485] width 243 height 26
select select "03"
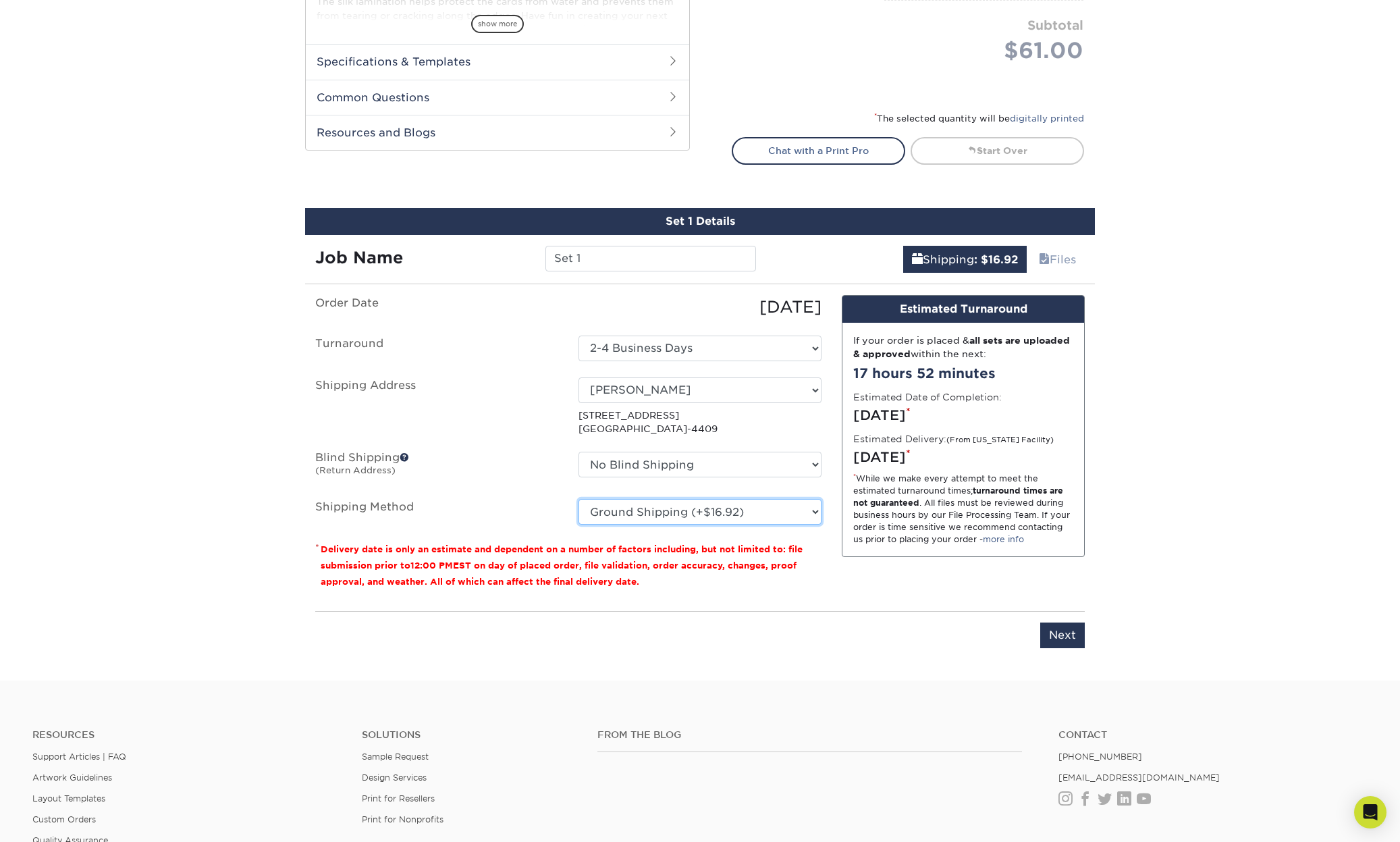
scroll to position [568, 0]
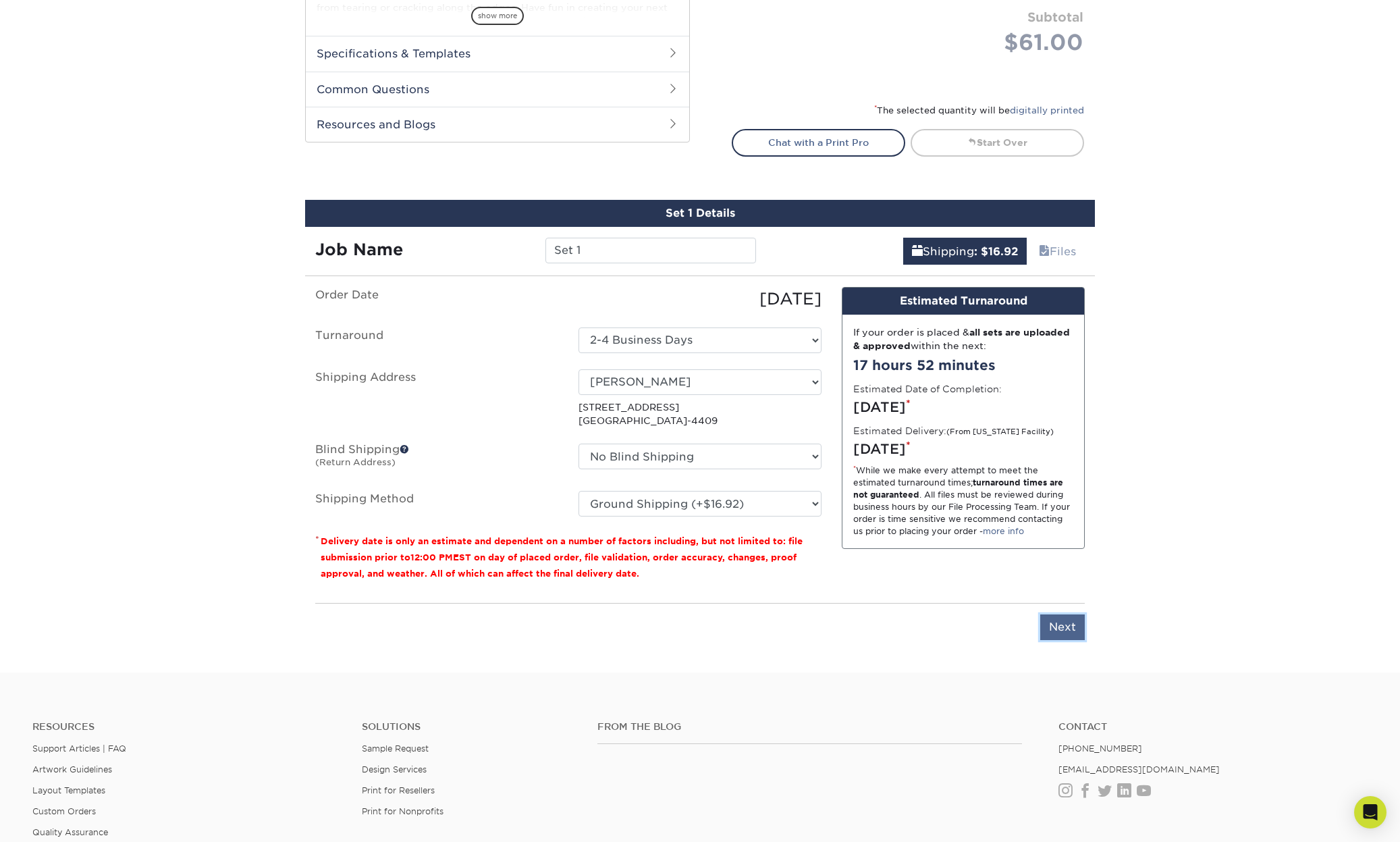
click at [1056, 637] on input "Next" at bounding box center [1062, 627] width 45 height 26
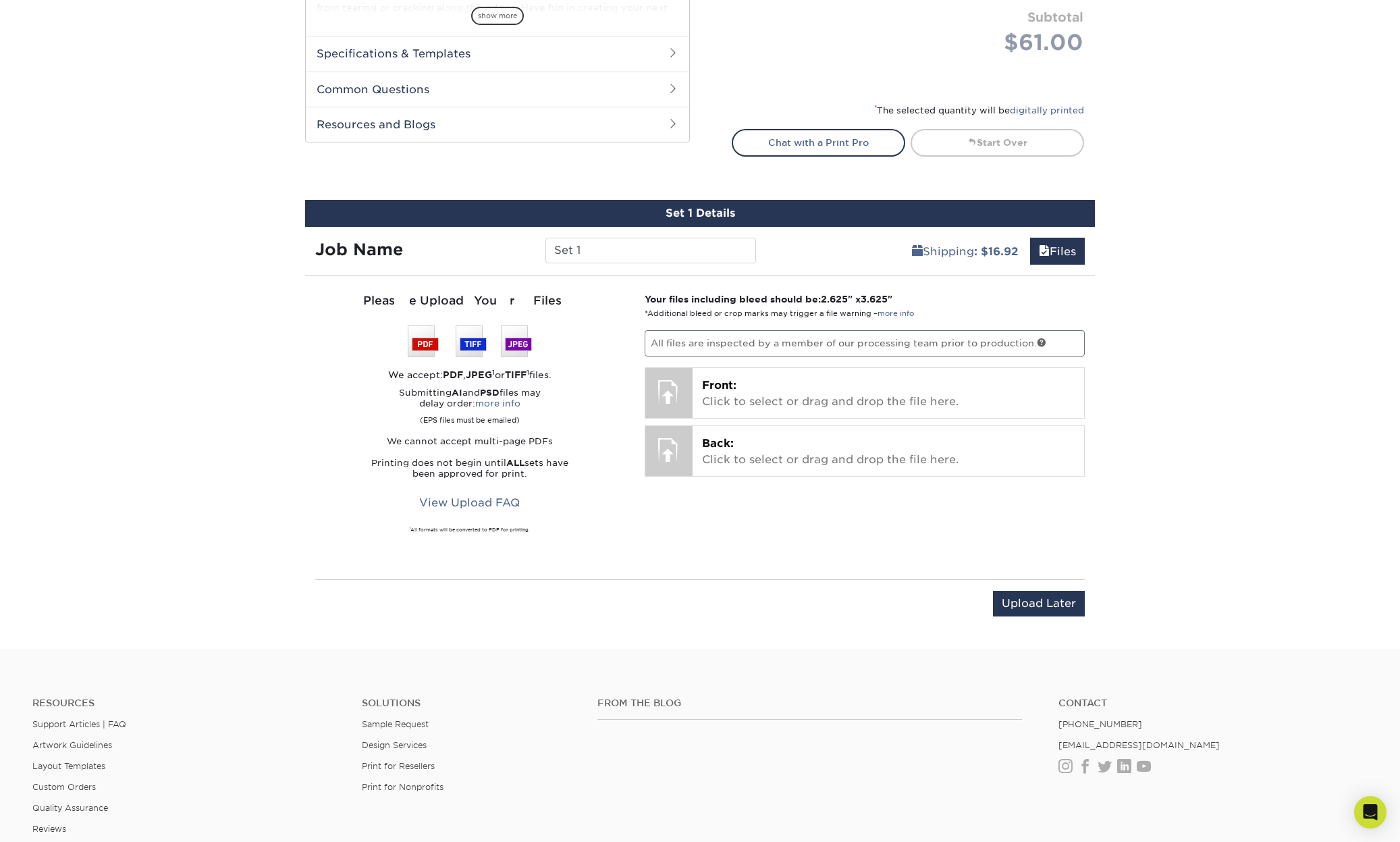
click at [828, 297] on span "2.625" at bounding box center [834, 299] width 27 height 11
drag, startPoint x: 827, startPoint y: 299, endPoint x: 853, endPoint y: 302, distance: 26.2
click at [853, 302] on strong "Your files including bleed should be: 2.625 " x 3.625 "" at bounding box center [768, 299] width 247 height 11
copy span "2.625"
click at [888, 297] on span "3.625" at bounding box center [874, 299] width 27 height 11
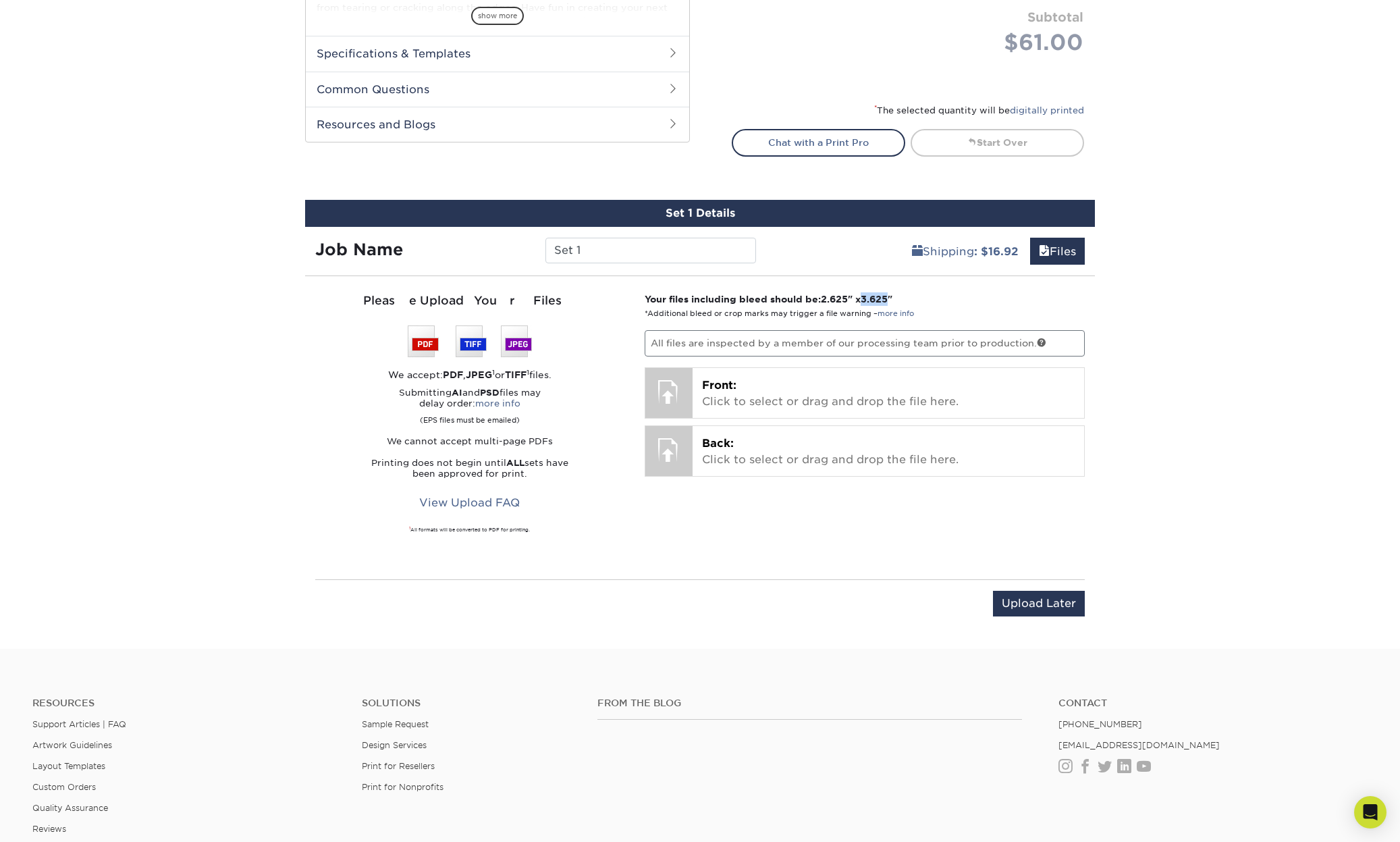
click at [888, 297] on span "3.625" at bounding box center [874, 299] width 27 height 11
drag, startPoint x: 945, startPoint y: 281, endPoint x: 910, endPoint y: 296, distance: 38.1
click at [945, 283] on div "Set 1 Details Job Name Set 1 Shipping : $16.92 Files You've choosen mailing ser…" at bounding box center [699, 416] width 790 height 433
click at [924, 294] on p "Your files including bleed should be: 2.625 " x 3.625 " *Additional bleed or cr…" at bounding box center [865, 306] width 441 height 27
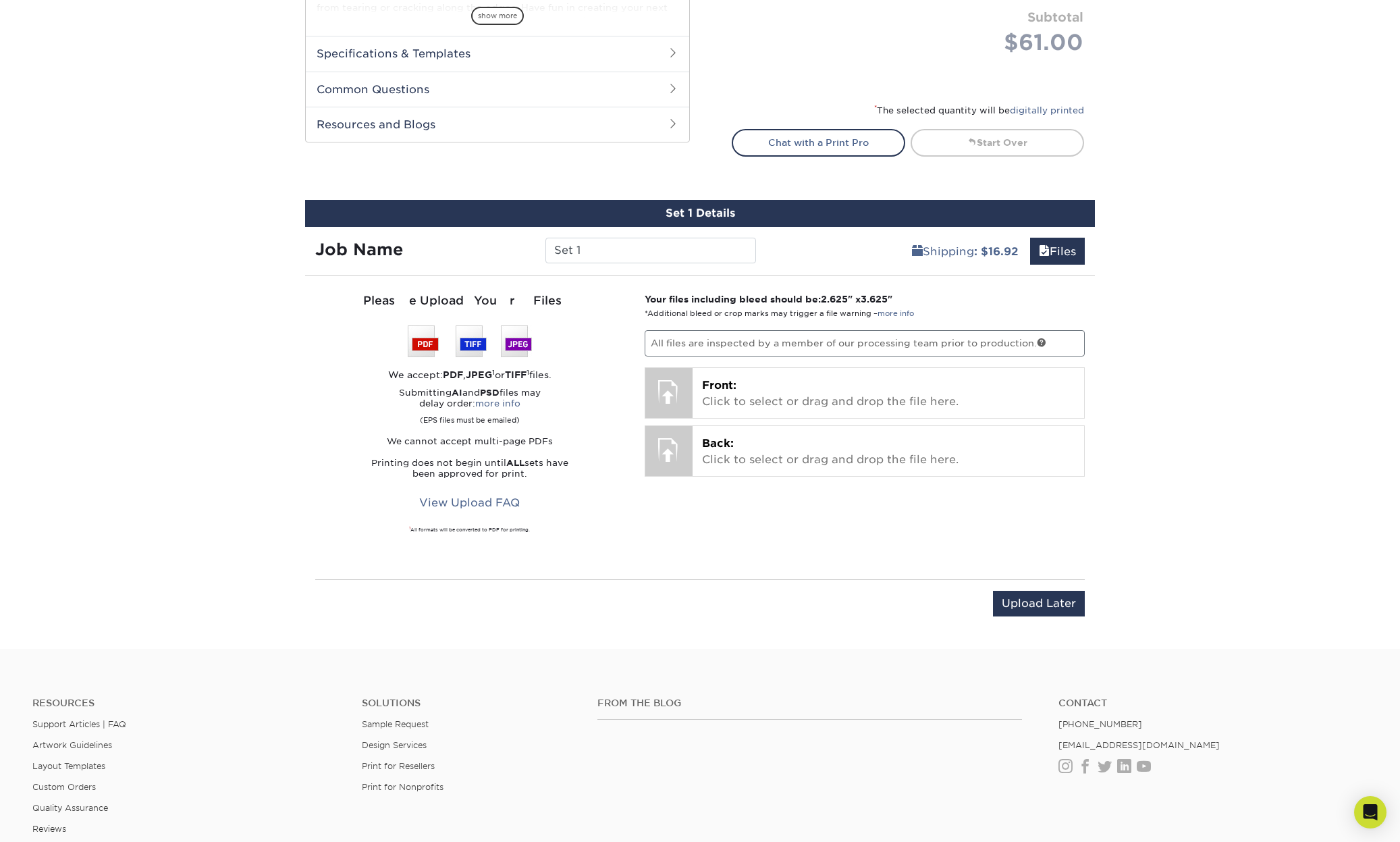
click at [881, 298] on span "3.625" at bounding box center [874, 299] width 27 height 11
copy span "3.625"
